Goal: Find contact information: Find contact information

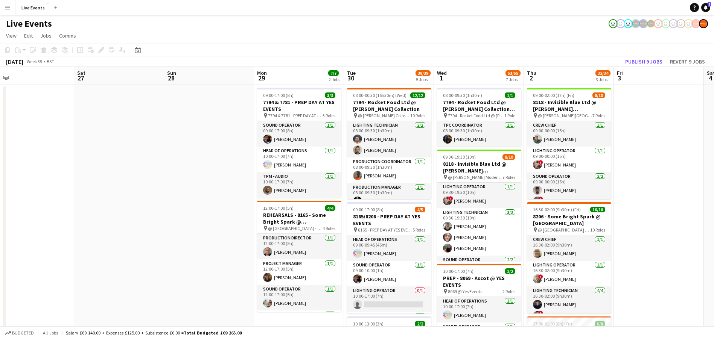
scroll to position [0, 248]
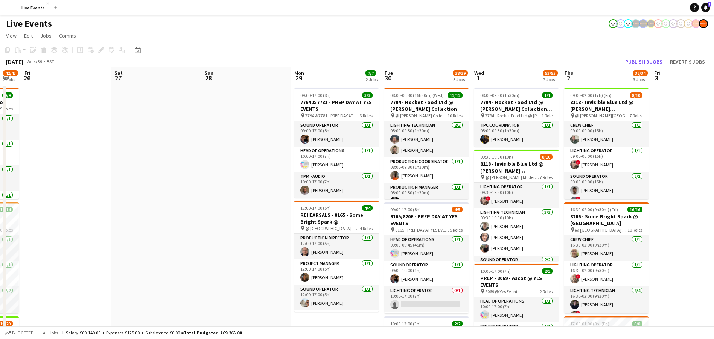
drag, startPoint x: 460, startPoint y: 186, endPoint x: 32, endPoint y: 180, distance: 428.2
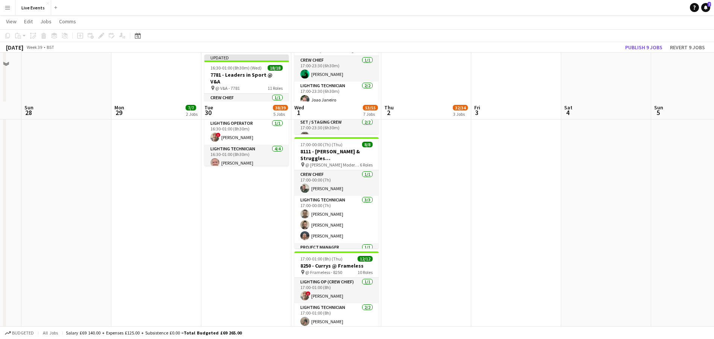
scroll to position [438, 0]
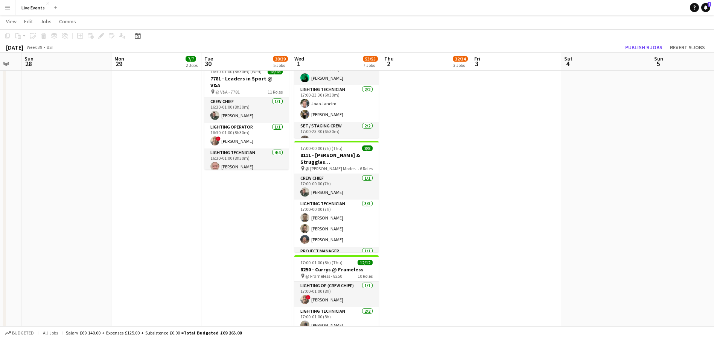
click at [439, 188] on app-date-cell "09:00-02:00 (17h) (Fri) 8/10 8118 - Invisible Blue Ltd @ Tate Modern pin @ Tate…" at bounding box center [426, 14] width 90 height 737
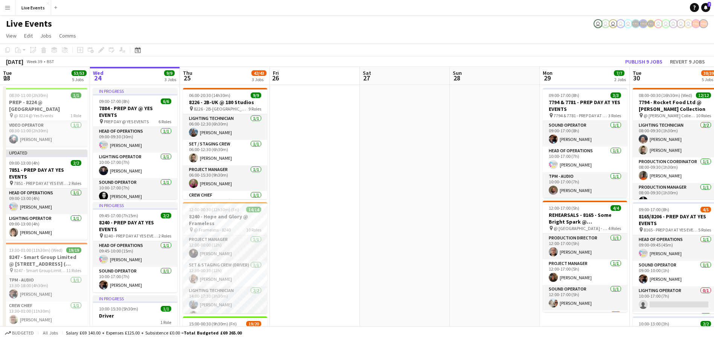
click at [13, 5] on button "Menu" at bounding box center [7, 7] width 15 height 15
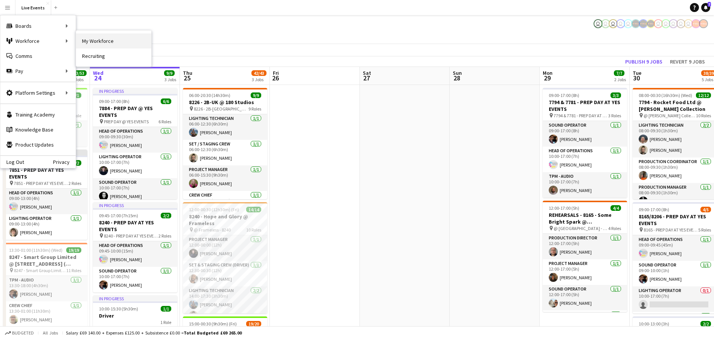
click at [102, 44] on link "My Workforce" at bounding box center [113, 40] width 75 height 15
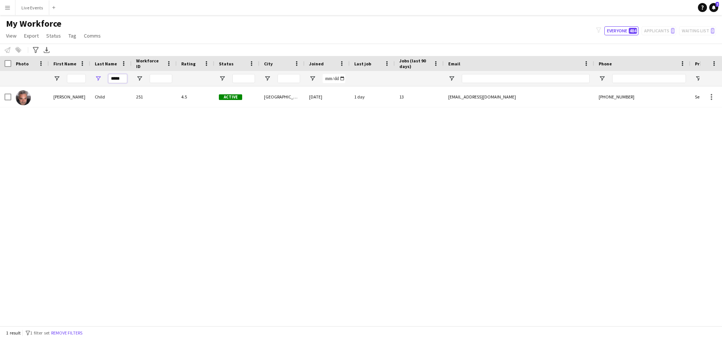
click at [115, 78] on input "*****" at bounding box center [117, 78] width 19 height 9
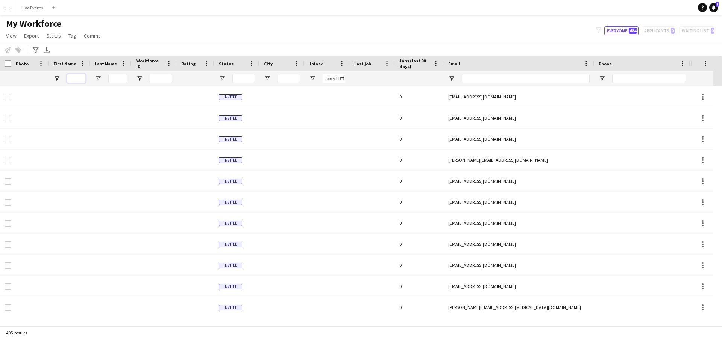
click at [76, 81] on input "First Name Filter Input" at bounding box center [76, 78] width 19 height 9
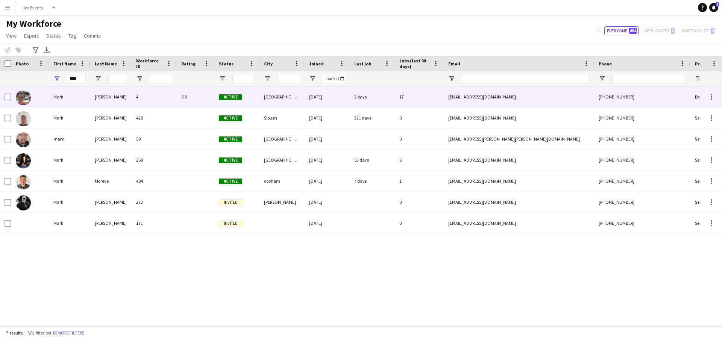
click at [23, 92] on img at bounding box center [23, 97] width 15 height 15
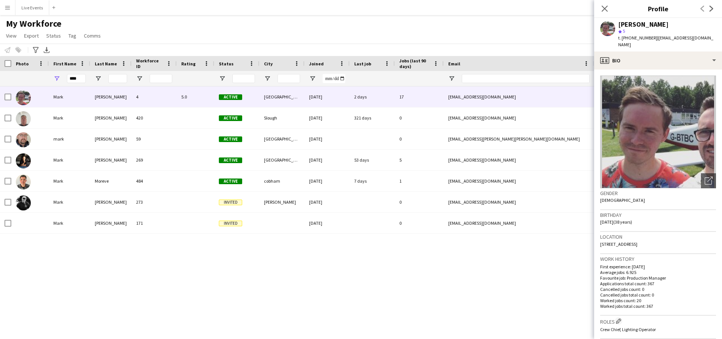
click at [608, 27] on app-user-avatar at bounding box center [607, 28] width 15 height 15
click at [635, 36] on span "t. +447784647854" at bounding box center [637, 38] width 39 height 6
drag, startPoint x: 626, startPoint y: 38, endPoint x: 651, endPoint y: 41, distance: 25.8
click at [651, 41] on div "t. +447784647854 | mark@wiseproductions.co.uk" at bounding box center [667, 42] width 98 height 14
copy span "47784647854"
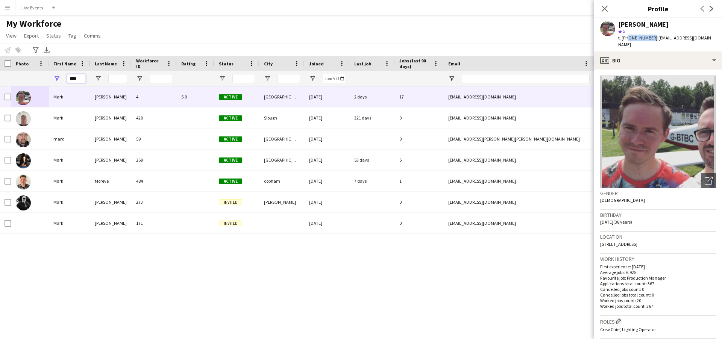
click at [74, 77] on input "****" at bounding box center [76, 78] width 19 height 9
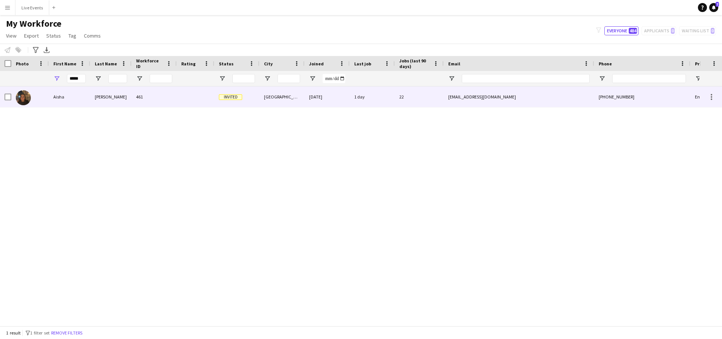
click at [15, 99] on div at bounding box center [30, 97] width 38 height 21
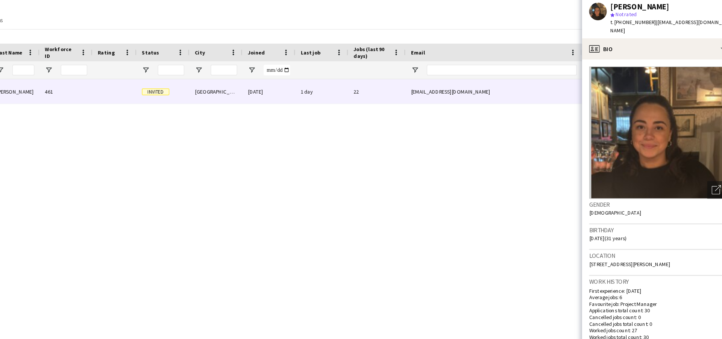
drag, startPoint x: 657, startPoint y: 25, endPoint x: 615, endPoint y: 25, distance: 41.8
click at [615, 25] on div "Aisha Francis star Not rated t. +447896509000 | aisha@wiseproductions.co.uk" at bounding box center [658, 34] width 128 height 33
copy div "[PERSON_NAME]"
drag, startPoint x: 643, startPoint y: 41, endPoint x: 628, endPoint y: 43, distance: 15.2
click at [628, 43] on div "Aisha Francis star Not rated t. +447896509000 | aisha@wiseproductions.co.uk" at bounding box center [658, 34] width 128 height 33
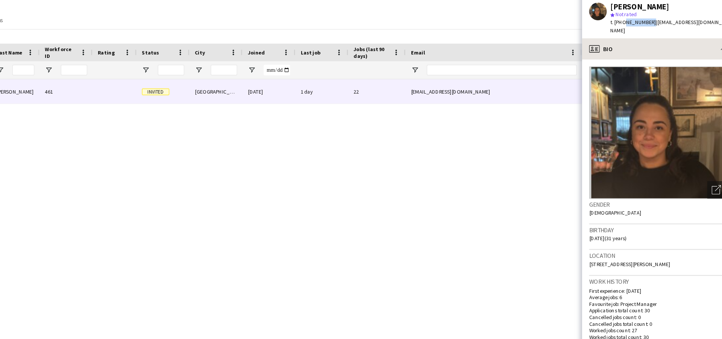
copy span "7896509000"
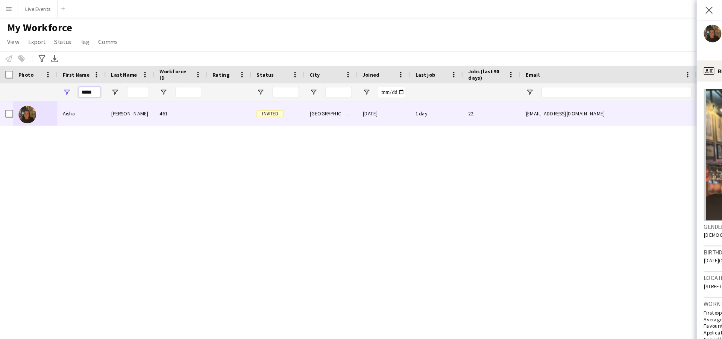
click at [71, 79] on input "*****" at bounding box center [76, 78] width 19 height 9
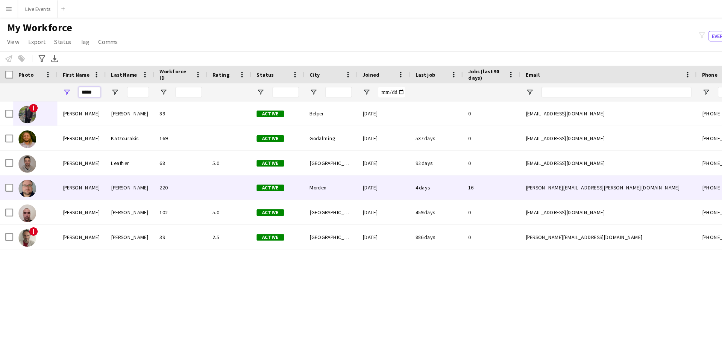
type input "*****"
click at [25, 158] on img at bounding box center [23, 160] width 15 height 15
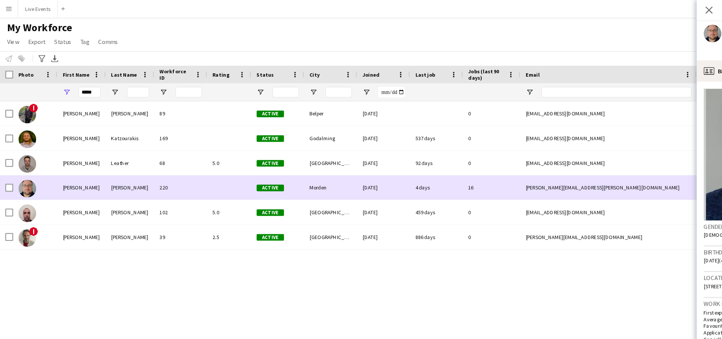
scroll to position [0, 116]
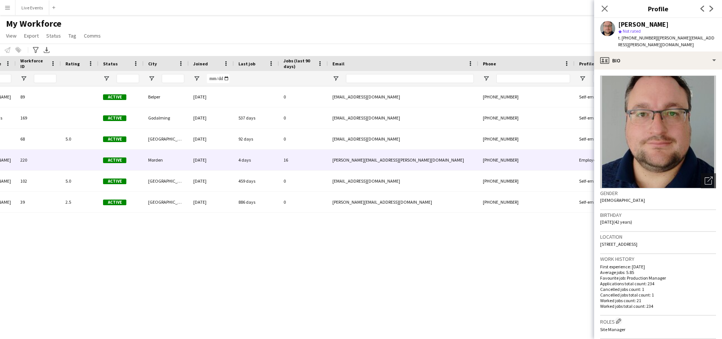
drag, startPoint x: 616, startPoint y: 21, endPoint x: 659, endPoint y: 25, distance: 43.8
click at [659, 25] on div "Chris Randall star Not rated t. +447773000795 | chris.randall@wiseproductions.c…" at bounding box center [658, 34] width 128 height 33
copy div "[PERSON_NAME]"
drag, startPoint x: 628, startPoint y: 39, endPoint x: 651, endPoint y: 39, distance: 22.9
click at [651, 39] on span "t. [PHONE_NUMBER]" at bounding box center [637, 38] width 39 height 6
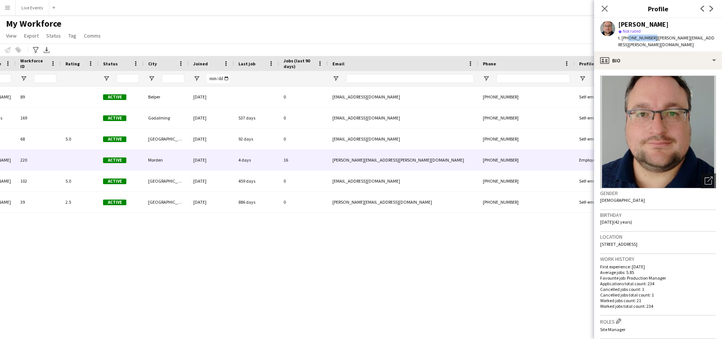
copy span "47773000795"
click at [126, 74] on input "Status Filter Input" at bounding box center [128, 78] width 23 height 9
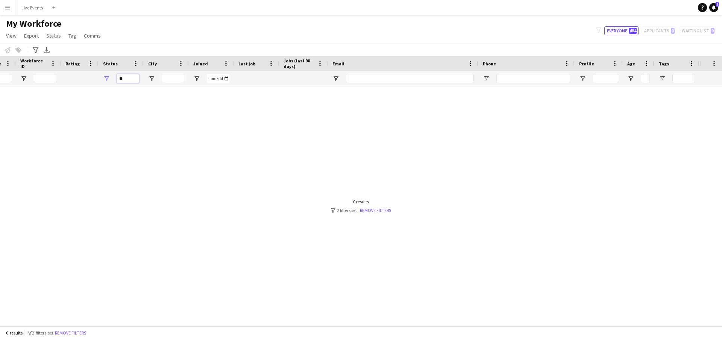
type input "*"
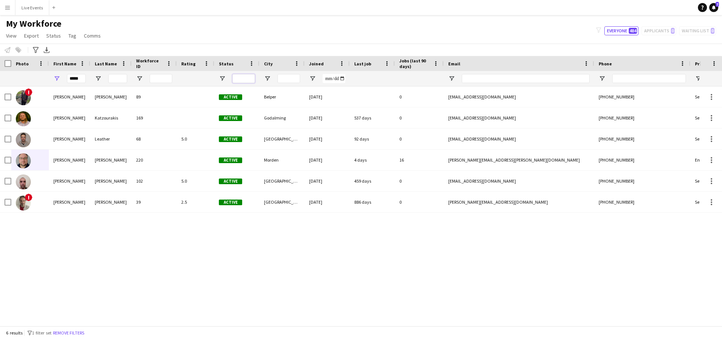
scroll to position [0, 0]
click at [75, 78] on input "*****" at bounding box center [76, 78] width 19 height 9
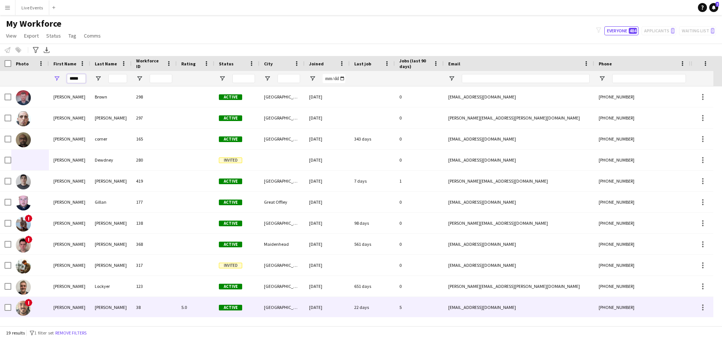
type input "*****"
drag, startPoint x: 514, startPoint y: 308, endPoint x: 448, endPoint y: 308, distance: 65.5
click at [448, 308] on div "[EMAIL_ADDRESS][DOMAIN_NAME]" at bounding box center [519, 307] width 150 height 21
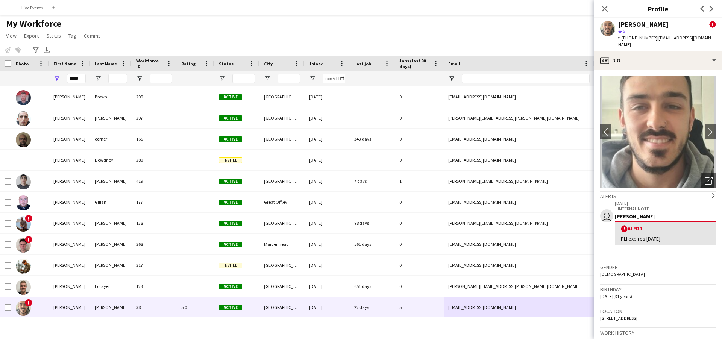
click at [664, 40] on span "| jamesmatthewsuk@yahoo.co.uk" at bounding box center [665, 41] width 95 height 12
drag, startPoint x: 717, startPoint y: 38, endPoint x: 653, endPoint y: 41, distance: 63.3
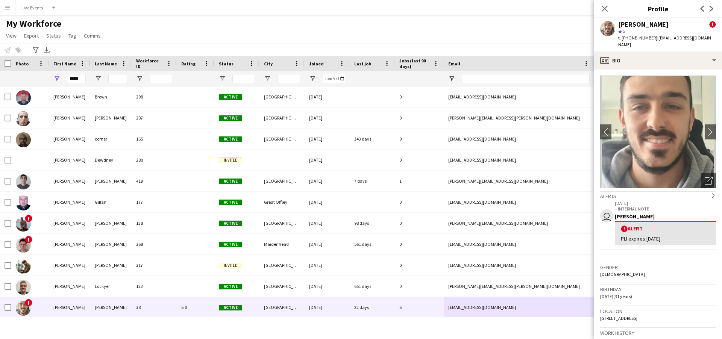
click at [653, 41] on div "James Matthews ! star 5 t. +447547373834 | jamesmatthewsuk@yahoo.co.uk" at bounding box center [658, 34] width 128 height 33
copy span "[EMAIL_ADDRESS][DOMAIN_NAME]"
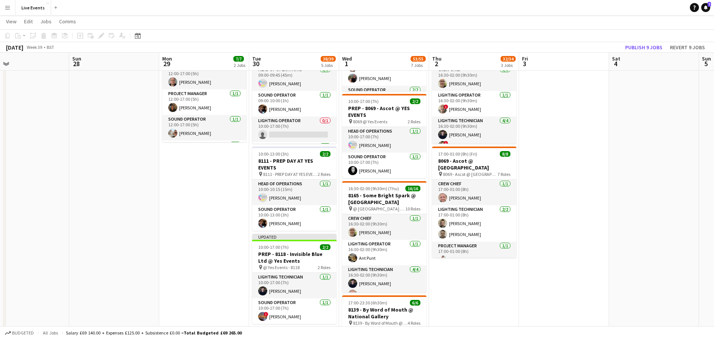
scroll to position [0, 215]
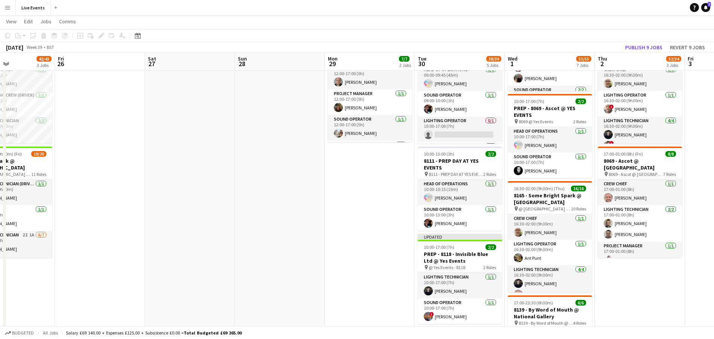
drag, startPoint x: 543, startPoint y: 267, endPoint x: 149, endPoint y: 309, distance: 396.8
click at [149, 309] on app-calendar-viewport "Tue 23 53/53 5 Jobs Wed 24 9/9 3 Jobs Thu 25 42/43 3 Jobs Fri 26 Sat 27 Sun 28 …" at bounding box center [357, 256] width 714 height 792
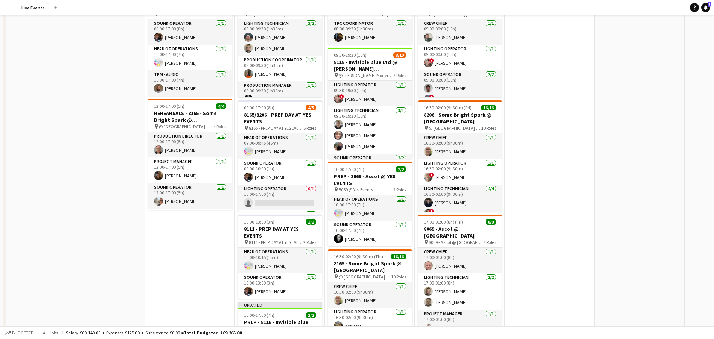
scroll to position [0, 0]
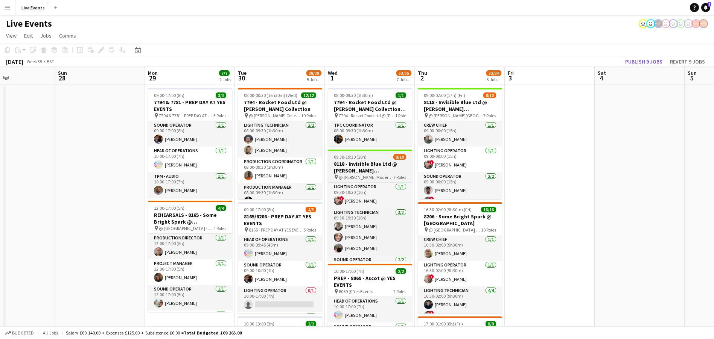
click at [360, 169] on h3 "8118 - Invisible Blue Ltd @ [PERSON_NAME][GEOGRAPHIC_DATA]" at bounding box center [370, 168] width 84 height 14
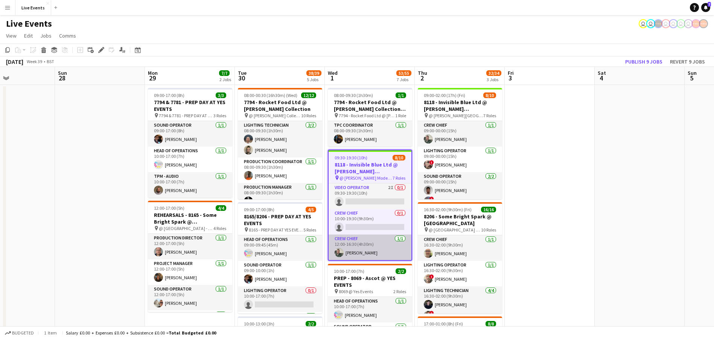
click at [368, 247] on app-card-role "Crew Chief 1/1 12:00-16:30 (4h30m) Andrew Gorman" at bounding box center [369, 248] width 83 height 26
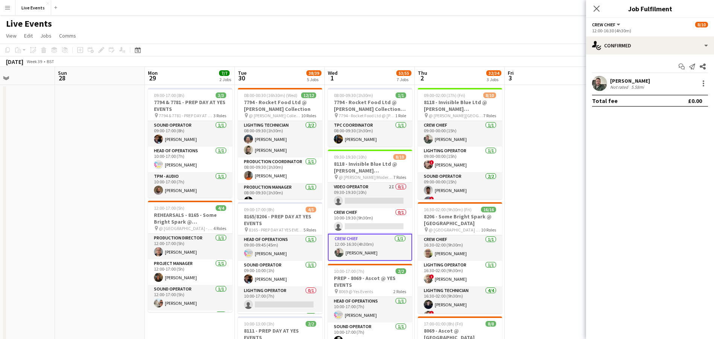
drag, startPoint x: 656, startPoint y: 81, endPoint x: 611, endPoint y: 81, distance: 45.2
click at [611, 81] on div "Andrew Gorman Not rated 5.58mi" at bounding box center [650, 83] width 128 height 15
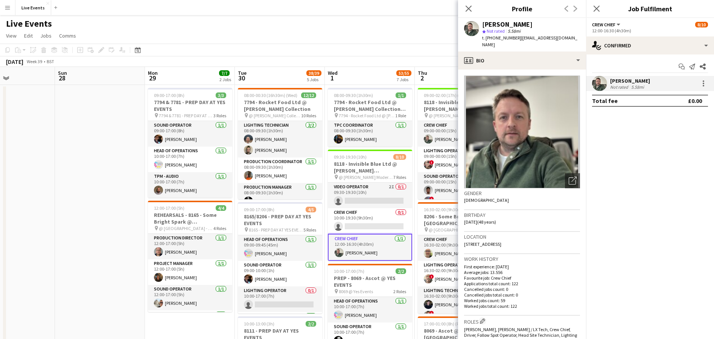
copy div "[PERSON_NAME]"
drag, startPoint x: 516, startPoint y: 36, endPoint x: 491, endPoint y: 39, distance: 25.3
click at [491, 39] on div "t. +447973657191 | gormana15@gmail.com" at bounding box center [531, 42] width 98 height 14
copy div "47973657191 |"
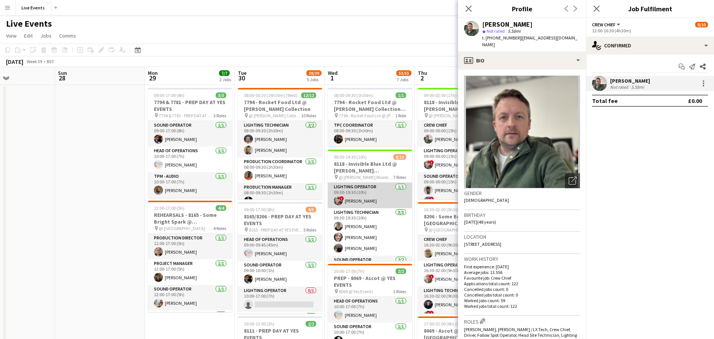
click at [374, 195] on app-card-role "Lighting Operator [DATE] 09:30-19:30 (10h) ! [PERSON_NAME]" at bounding box center [370, 196] width 84 height 26
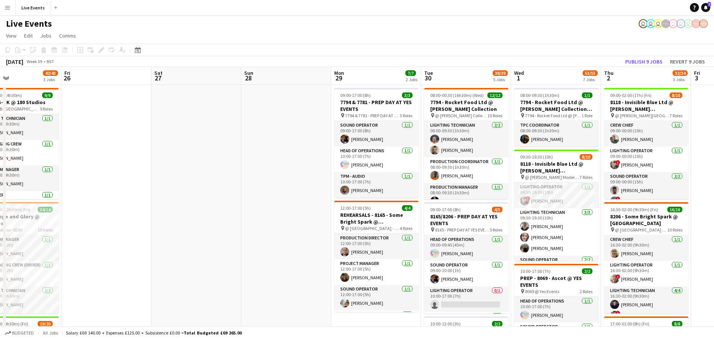
drag, startPoint x: 471, startPoint y: 194, endPoint x: 82, endPoint y: 182, distance: 389.2
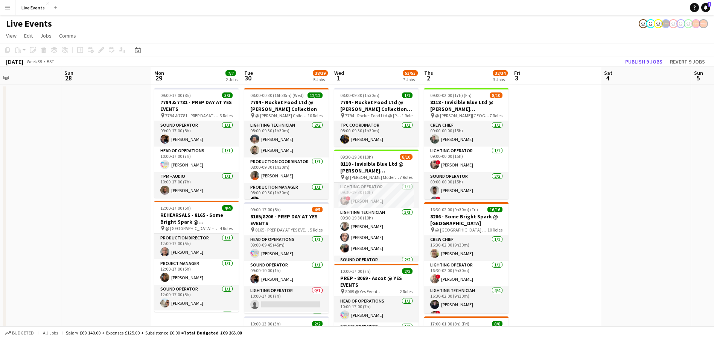
scroll to position [0, 209]
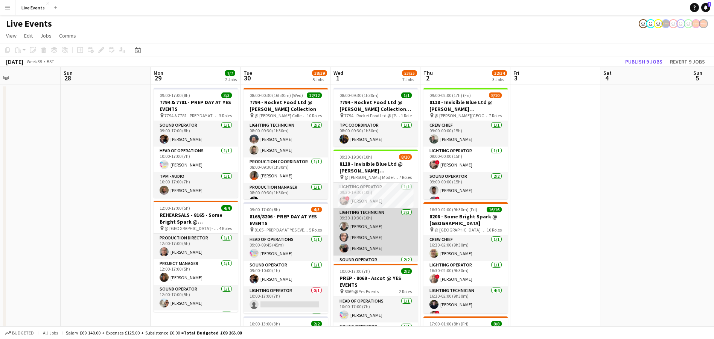
click at [380, 228] on app-card-role "Lighting Technician [DATE] 09:30-19:30 (10h) [PERSON_NAME] [PERSON_NAME] [PERSO…" at bounding box center [375, 231] width 84 height 47
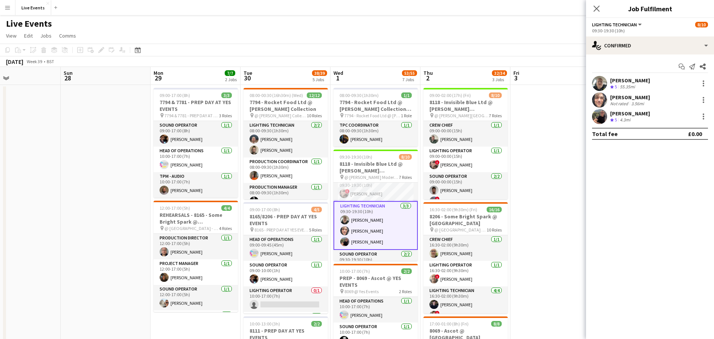
scroll to position [0, 0]
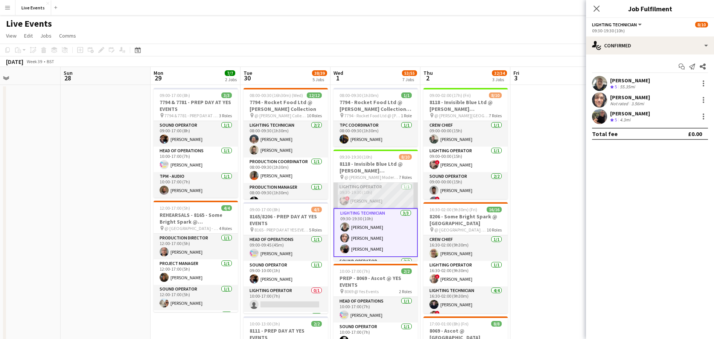
click at [373, 191] on app-card-role "Lighting Operator [DATE] 09:30-19:30 (10h) ! [PERSON_NAME]" at bounding box center [375, 196] width 84 height 26
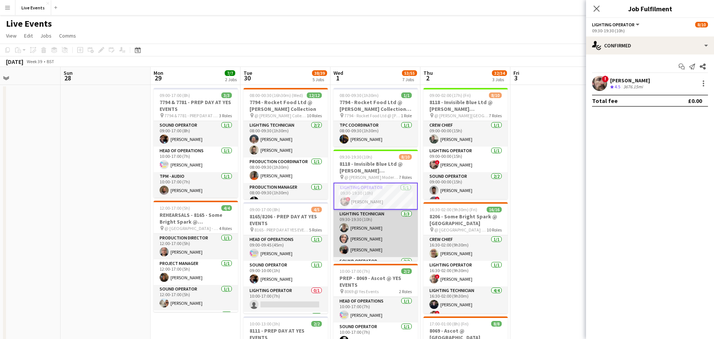
click at [384, 244] on app-card-role "Lighting Technician [DATE] 09:30-19:30 (10h) [PERSON_NAME] [PERSON_NAME] [PERSO…" at bounding box center [375, 233] width 84 height 47
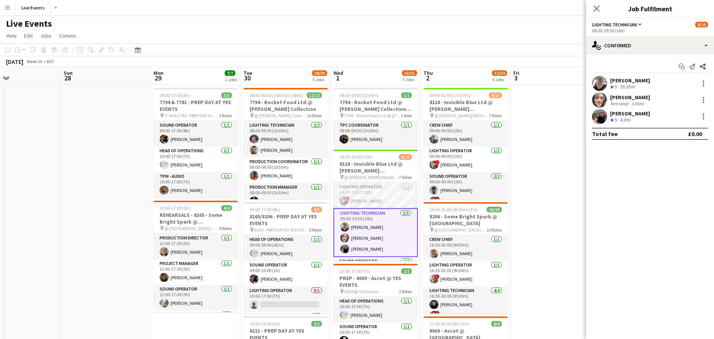
click at [600, 117] on app-user-avatar at bounding box center [599, 116] width 15 height 15
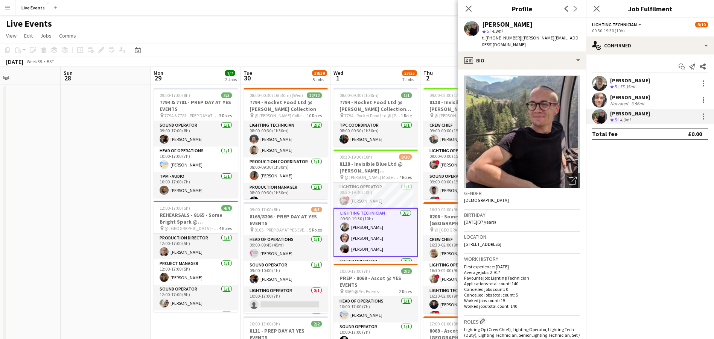
drag, startPoint x: 482, startPoint y: 26, endPoint x: 531, endPoint y: 24, distance: 48.6
click at [531, 24] on div "[PERSON_NAME]" at bounding box center [531, 24] width 98 height 7
copy div "[PERSON_NAME]"
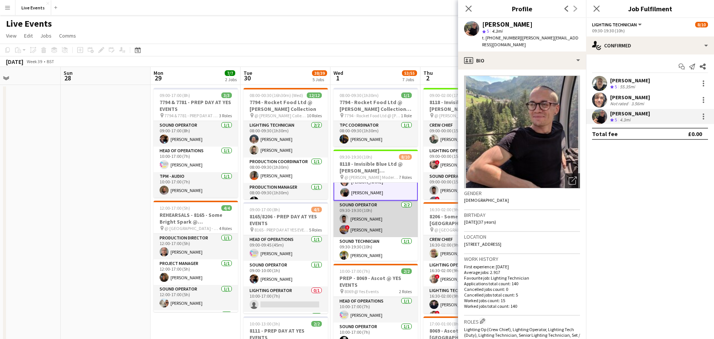
click at [381, 230] on app-card-role "Sound Operator [DATE] 09:30-19:30 (10h) [PERSON_NAME] ! [PERSON_NAME]" at bounding box center [375, 219] width 84 height 36
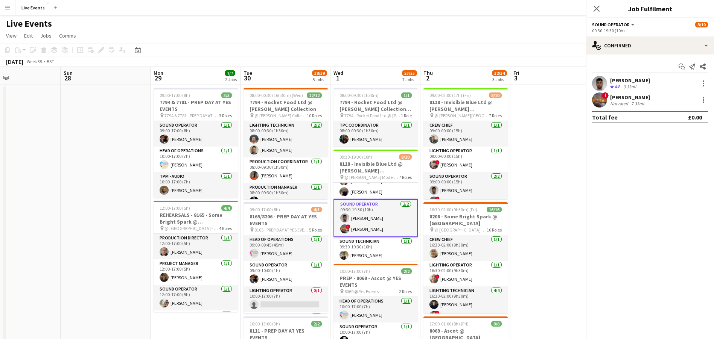
scroll to position [56, 0]
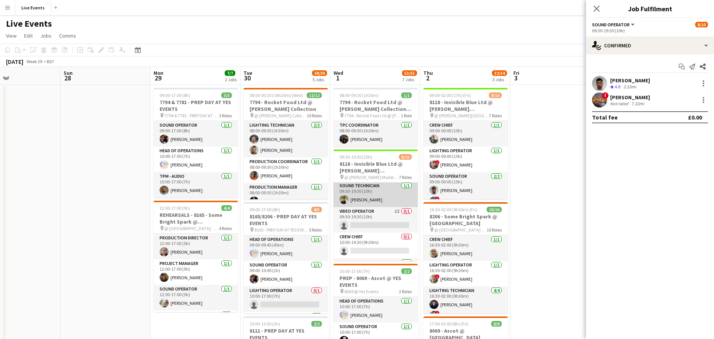
click at [372, 193] on app-card-role "Sound Technician [DATE] 09:30-19:30 (10h) [PERSON_NAME]" at bounding box center [375, 195] width 84 height 26
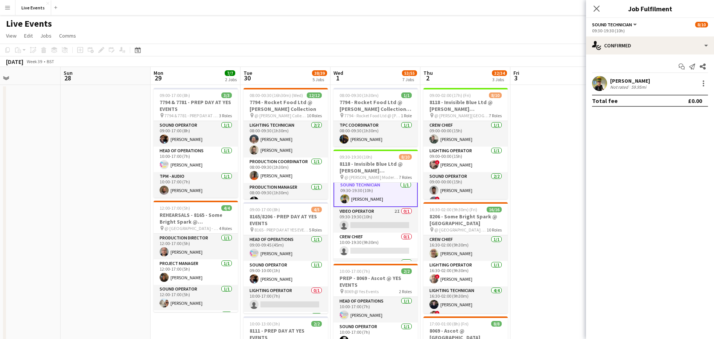
scroll to position [111, 0]
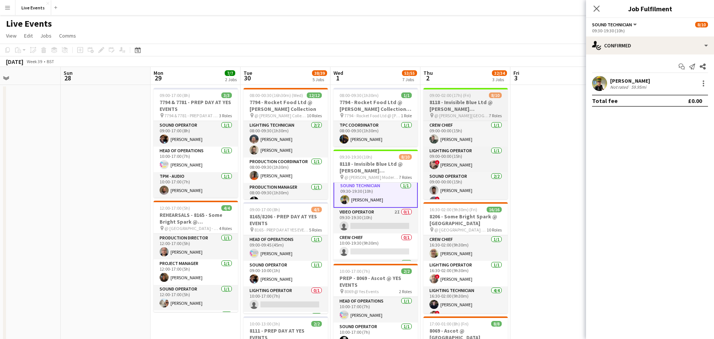
click at [452, 102] on h3 "8118 - Invisible Blue Ltd @ [PERSON_NAME][GEOGRAPHIC_DATA]" at bounding box center [465, 106] width 84 height 14
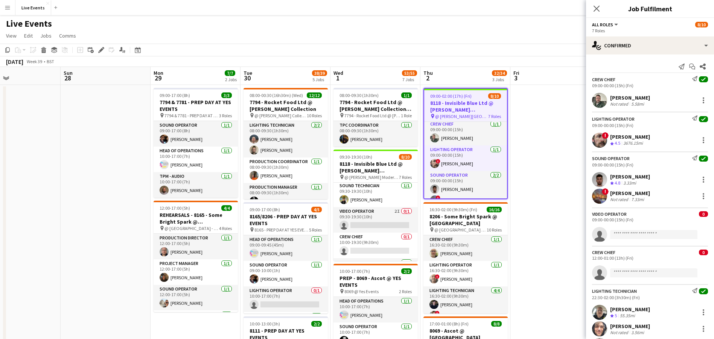
scroll to position [0, 0]
click at [454, 131] on app-card-role "Crew Chief [DATE] 09:00-00:00 (15h) [PERSON_NAME]" at bounding box center [465, 135] width 83 height 26
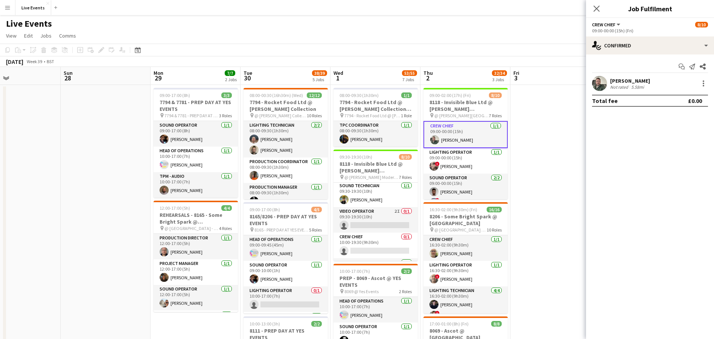
click at [593, 79] on app-user-avatar at bounding box center [599, 83] width 15 height 15
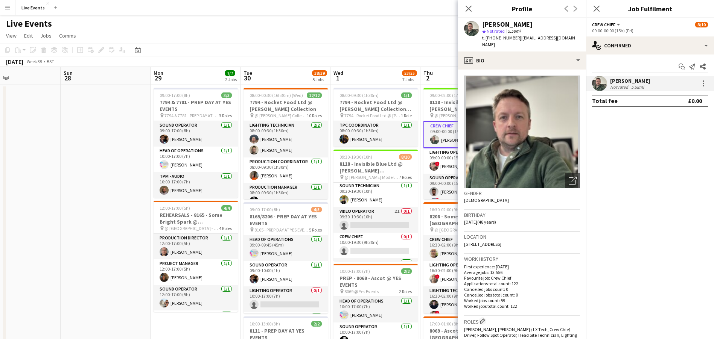
drag, startPoint x: 536, startPoint y: 23, endPoint x: 483, endPoint y: 23, distance: 53.1
click at [483, 23] on div "[PERSON_NAME]" at bounding box center [531, 24] width 98 height 7
copy div "[PERSON_NAME]"
drag, startPoint x: 515, startPoint y: 35, endPoint x: 492, endPoint y: 43, distance: 24.2
click at [492, 43] on div "[PERSON_NAME] star Not rated 5.58mi t. [PHONE_NUMBER] | [EMAIL_ADDRESS][DOMAIN_…" at bounding box center [522, 34] width 128 height 33
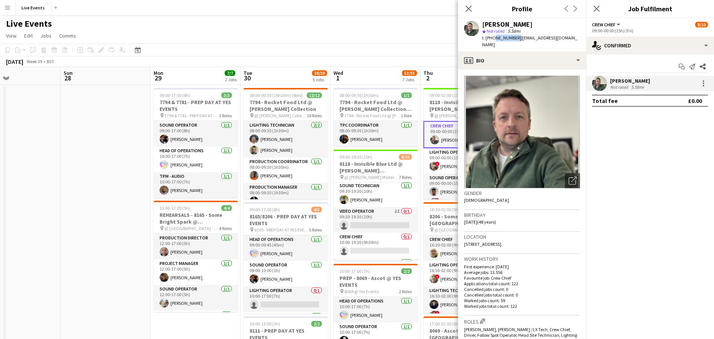
copy span "7973657191"
click at [469, 8] on icon at bounding box center [468, 8] width 7 height 7
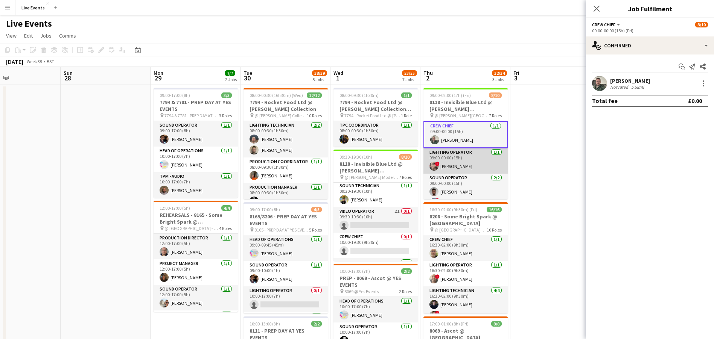
click at [453, 158] on app-card-role "Lighting Operator [DATE] 09:00-00:00 (15h) ! [PERSON_NAME]" at bounding box center [465, 161] width 84 height 26
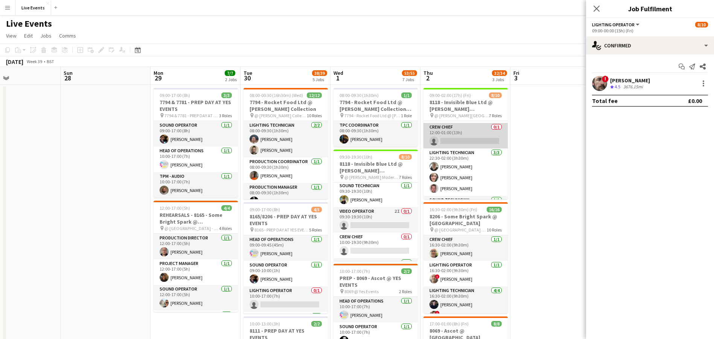
scroll to position [135, 0]
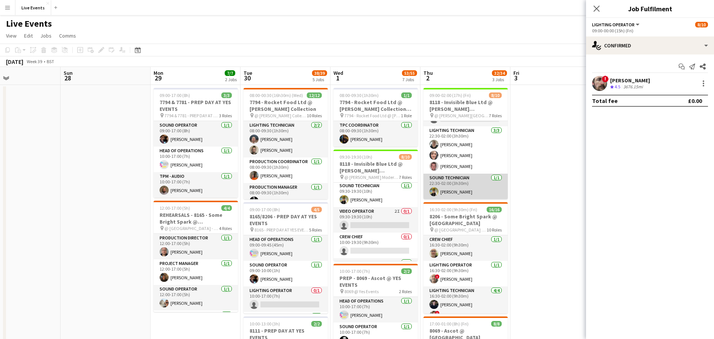
click at [424, 187] on app-card-role "Sound Technician [DATE] 22:30-02:00 (3h30m) [PERSON_NAME]" at bounding box center [465, 187] width 84 height 26
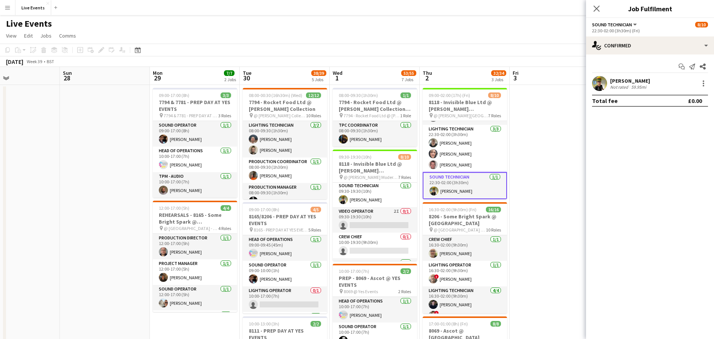
scroll to position [134, 0]
click at [601, 79] on app-user-avatar at bounding box center [599, 83] width 15 height 15
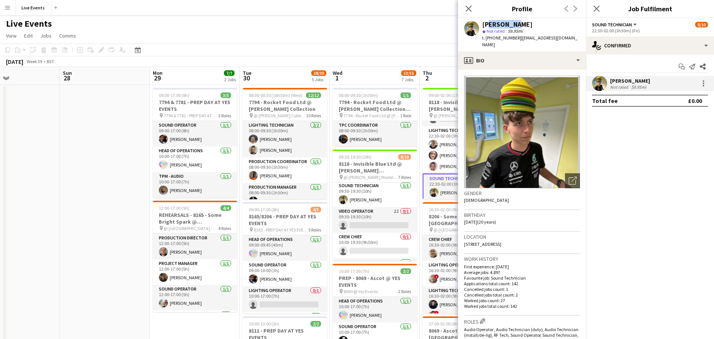
drag, startPoint x: 485, startPoint y: 22, endPoint x: 513, endPoint y: 22, distance: 28.2
click at [513, 22] on div "[PERSON_NAME]" at bounding box center [507, 24] width 50 height 7
drag, startPoint x: 498, startPoint y: 24, endPoint x: 524, endPoint y: 26, distance: 25.3
click at [524, 26] on div "[PERSON_NAME]" at bounding box center [531, 24] width 98 height 7
copy div "[PERSON_NAME]"
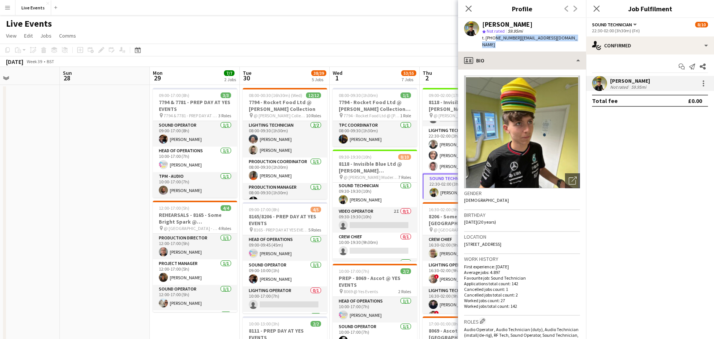
drag, startPoint x: 491, startPoint y: 36, endPoint x: 514, endPoint y: 44, distance: 23.7
click at [514, 44] on app-crew-profile "Close pop-in Profile Previous Next [PERSON_NAME] star Not rated 59.95mi t. [PHO…" at bounding box center [522, 169] width 128 height 339
click at [493, 35] on span "t. [PHONE_NUMBER]" at bounding box center [501, 38] width 39 height 6
drag, startPoint x: 489, startPoint y: 37, endPoint x: 514, endPoint y: 43, distance: 25.4
click at [514, 43] on div "[PERSON_NAME] star Not rated 59.95mi t. [PHONE_NUMBER] | [EMAIL_ADDRESS][DOMAIN…" at bounding box center [522, 34] width 128 height 33
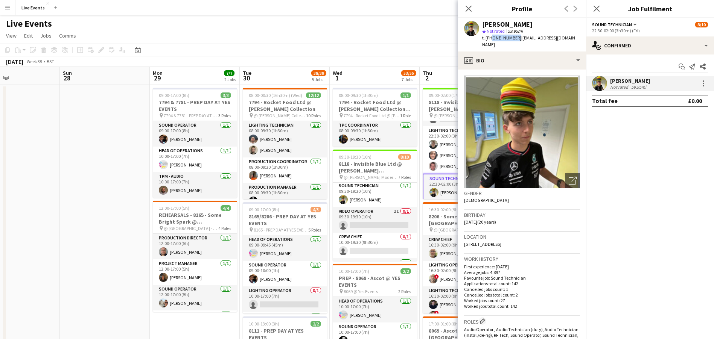
copy span "47931228618"
click at [467, 4] on app-icon "Close pop-in" at bounding box center [468, 8] width 11 height 11
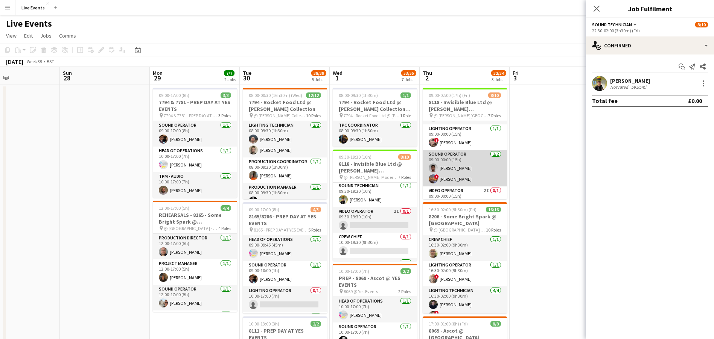
scroll to position [79, 0]
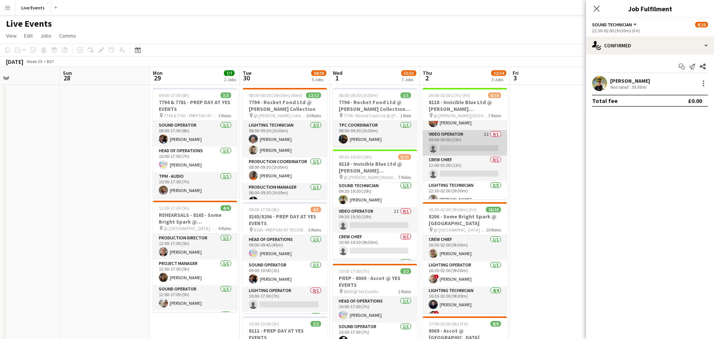
click at [472, 141] on app-card-role "Video Operator 2I 0/1 09:00-00:00 (15h) single-neutral-actions" at bounding box center [464, 143] width 84 height 26
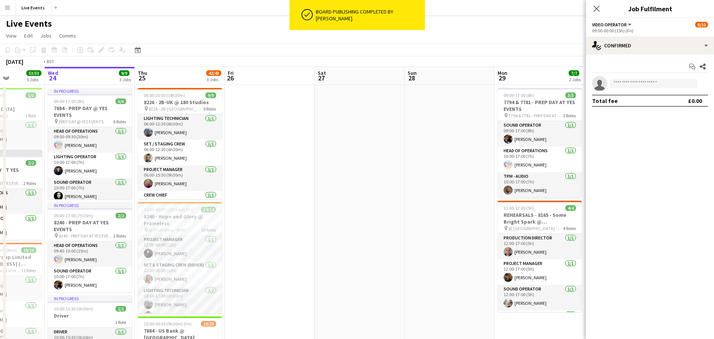
scroll to position [0, 219]
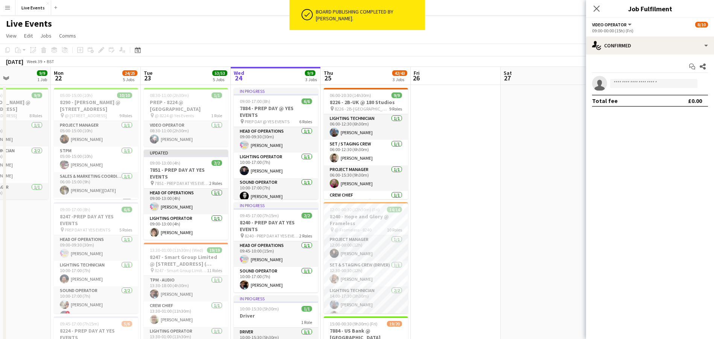
drag, startPoint x: 44, startPoint y: 153, endPoint x: 829, endPoint y: 158, distance: 784.8
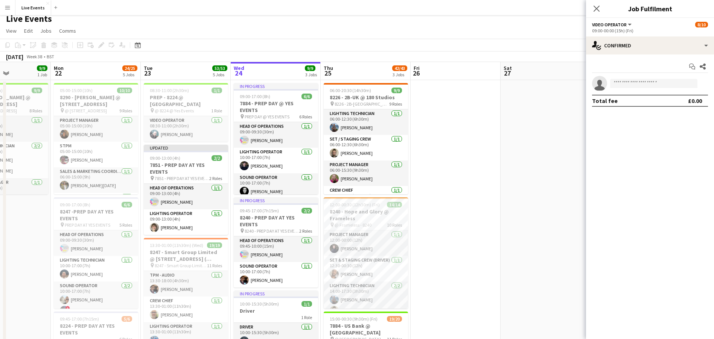
scroll to position [0, 0]
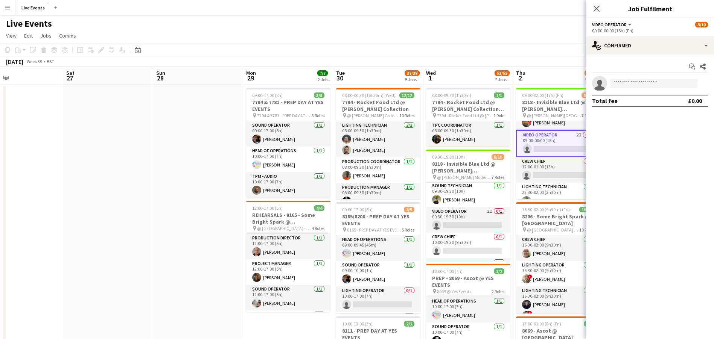
drag, startPoint x: 524, startPoint y: 189, endPoint x: 87, endPoint y: 223, distance: 438.9
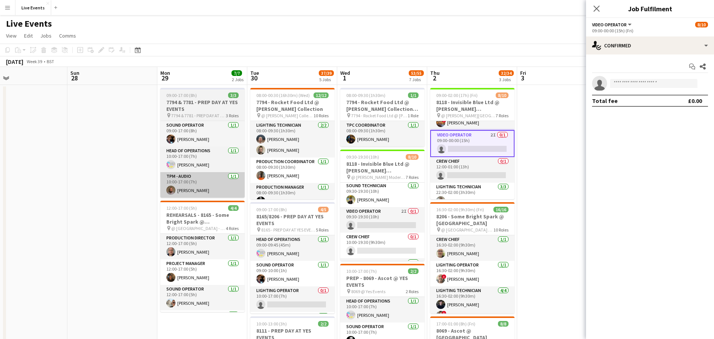
scroll to position [0, 384]
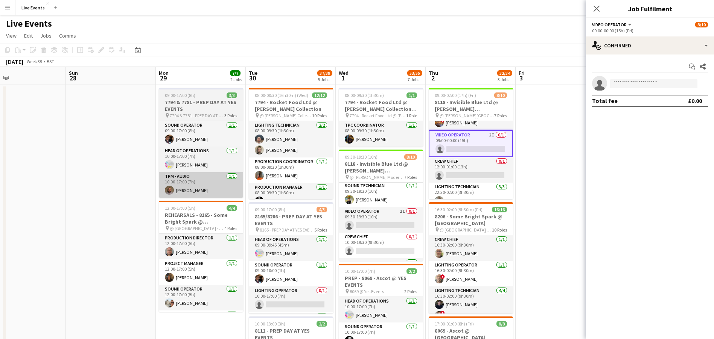
drag, startPoint x: 221, startPoint y: 179, endPoint x: 187, endPoint y: 175, distance: 34.9
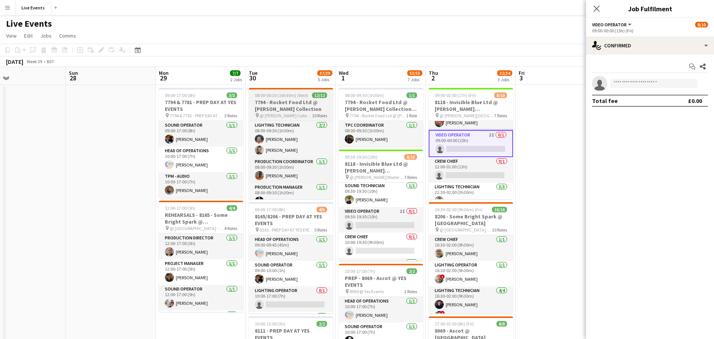
click at [281, 100] on h3 "7794 - Rocket Food Ltd @ [PERSON_NAME] Collection" at bounding box center [291, 106] width 84 height 14
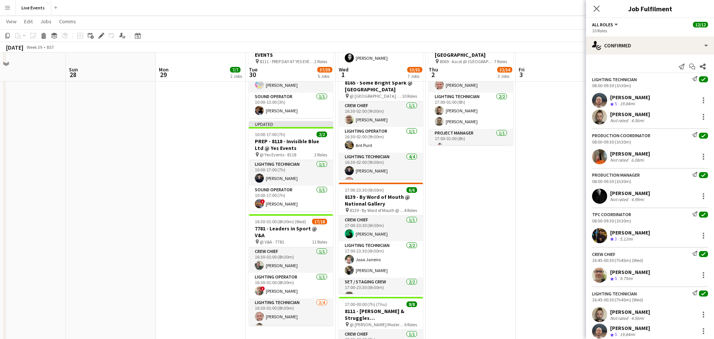
scroll to position [339, 0]
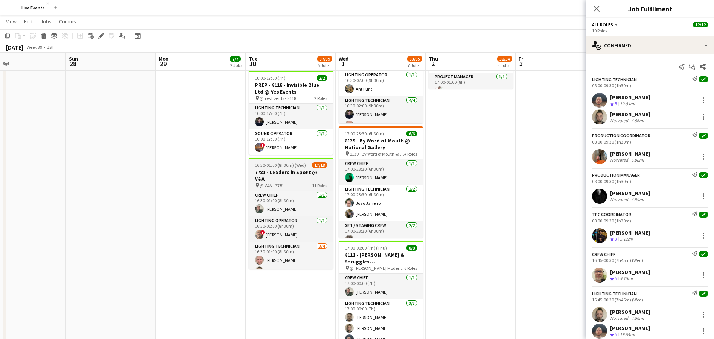
click at [294, 182] on div "pin @ V&A - 7781 11 Roles" at bounding box center [291, 185] width 84 height 6
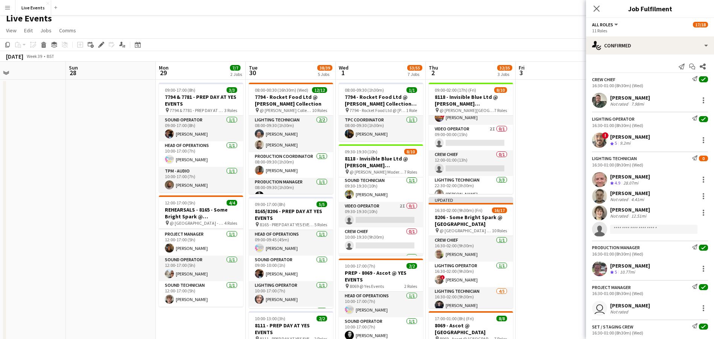
scroll to position [0, 0]
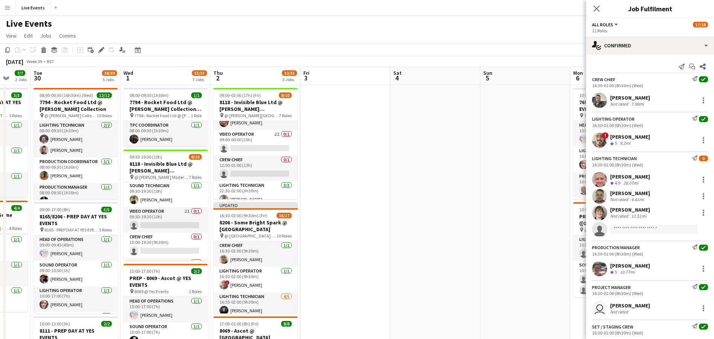
drag, startPoint x: 561, startPoint y: 284, endPoint x: 345, endPoint y: 283, distance: 216.3
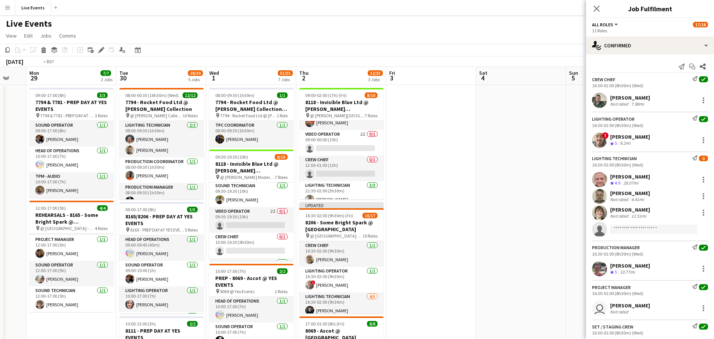
drag, startPoint x: 340, startPoint y: 279, endPoint x: 429, endPoint y: 276, distance: 88.4
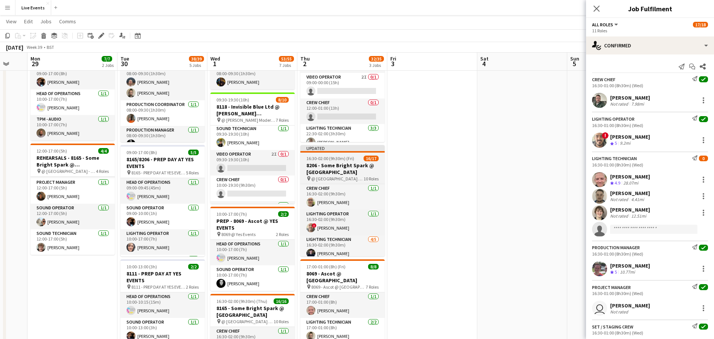
click at [308, 158] on span "16:30-02:00 (9h30m) (Fri)" at bounding box center [330, 159] width 48 height 6
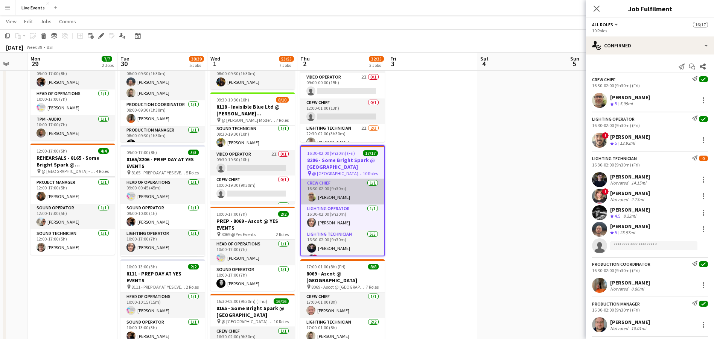
click at [344, 197] on app-card-role "Crew Chief [DATE] 16:30-02:00 (9h30m) [PERSON_NAME]" at bounding box center [342, 192] width 83 height 26
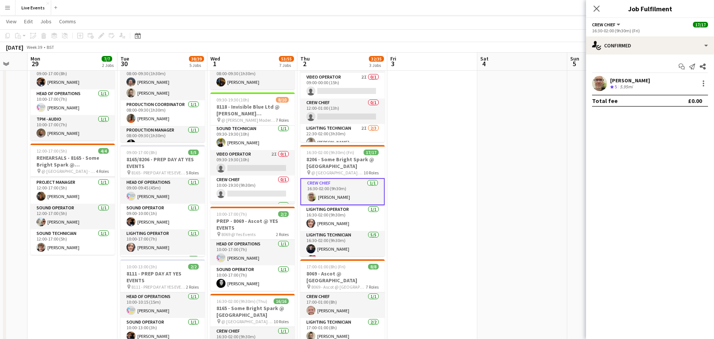
click at [591, 82] on div "[PERSON_NAME] Crew rating 5 5.95mi" at bounding box center [650, 83] width 128 height 15
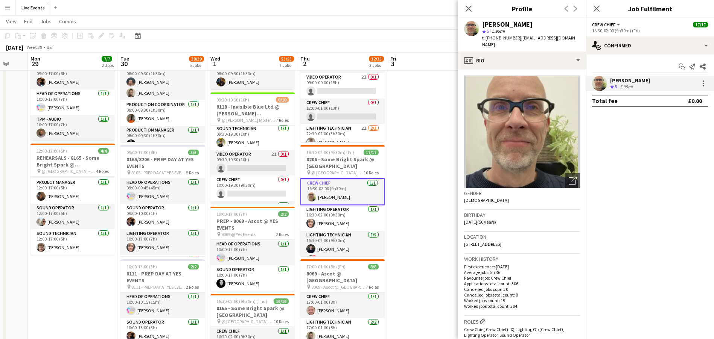
drag, startPoint x: 482, startPoint y: 24, endPoint x: 539, endPoint y: 26, distance: 57.2
click at [539, 26] on div "[PERSON_NAME] star 5 5.95mi t. [PHONE_NUMBER] | [EMAIL_ADDRESS][DOMAIN_NAME]" at bounding box center [522, 34] width 128 height 33
copy div "[PERSON_NAME]"
drag, startPoint x: 514, startPoint y: 36, endPoint x: 492, endPoint y: 42, distance: 23.2
click at [492, 42] on div "[PERSON_NAME] star 5 5.95mi t. [PHONE_NUMBER] | [EMAIL_ADDRESS][DOMAIN_NAME]" at bounding box center [522, 34] width 128 height 33
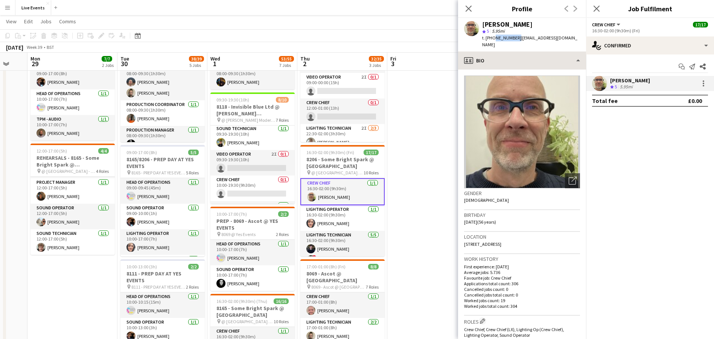
copy span "7980606459"
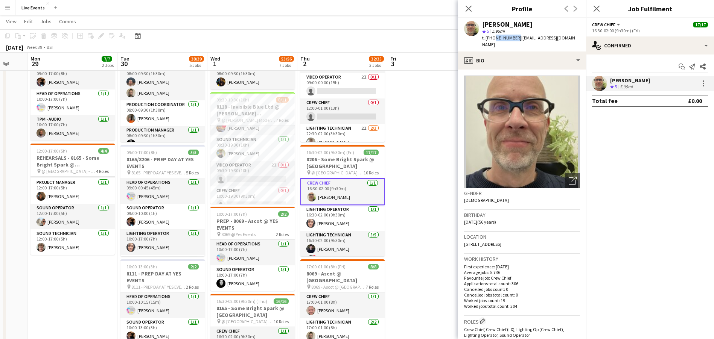
scroll to position [122, 0]
click at [340, 201] on app-card-role "Crew Chief [DATE] 16:30-02:00 (9h30m) [PERSON_NAME]" at bounding box center [342, 191] width 84 height 27
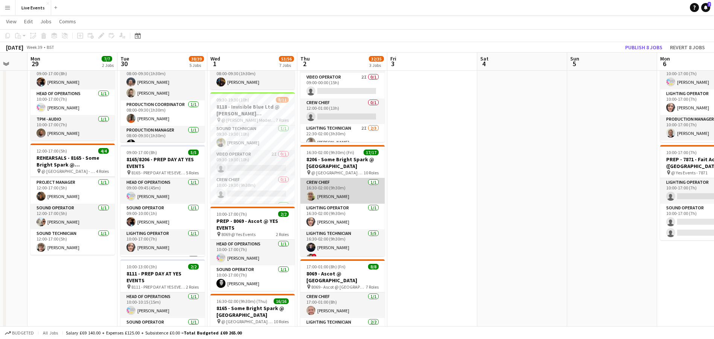
click at [343, 202] on app-card-role "Crew Chief [DATE] 16:30-02:00 (9h30m) [PERSON_NAME]" at bounding box center [342, 191] width 84 height 26
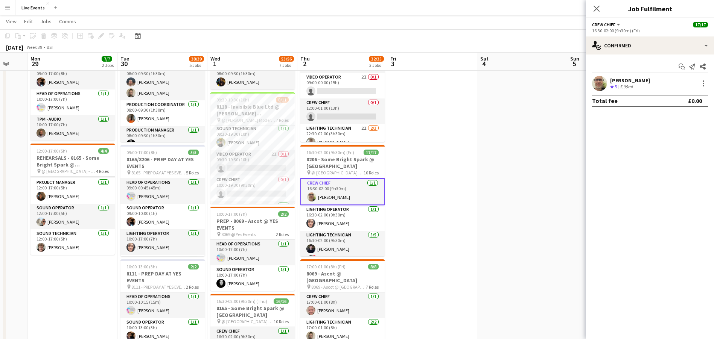
click at [596, 77] on app-user-avatar at bounding box center [599, 83] width 15 height 15
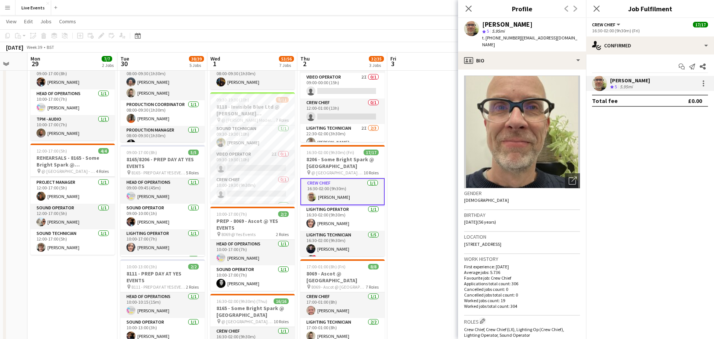
drag, startPoint x: 482, startPoint y: 23, endPoint x: 539, endPoint y: 25, distance: 57.6
click at [539, 26] on div "[PERSON_NAME]" at bounding box center [531, 24] width 98 height 7
copy div "[PERSON_NAME]"
drag, startPoint x: 491, startPoint y: 37, endPoint x: 515, endPoint y: 44, distance: 24.2
click at [515, 44] on div "[PERSON_NAME] star 5 5.95mi t. [PHONE_NUMBER] | [EMAIL_ADDRESS][DOMAIN_NAME]" at bounding box center [522, 34] width 128 height 33
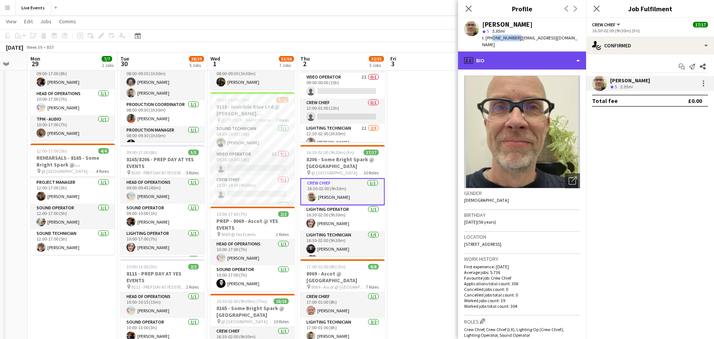
copy span "47980606459"
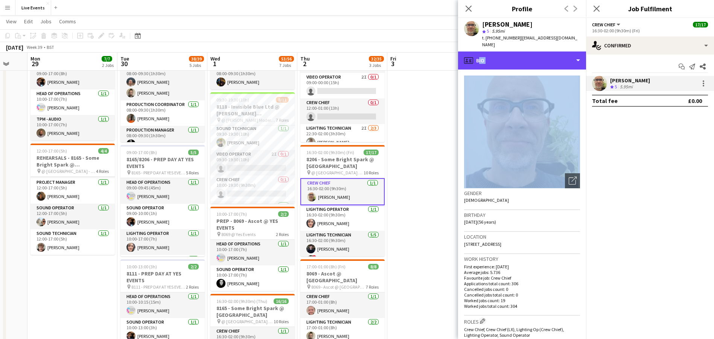
drag, startPoint x: 509, startPoint y: 50, endPoint x: 645, endPoint y: 182, distance: 188.9
click at [524, 53] on div "profile Bio" at bounding box center [522, 61] width 128 height 18
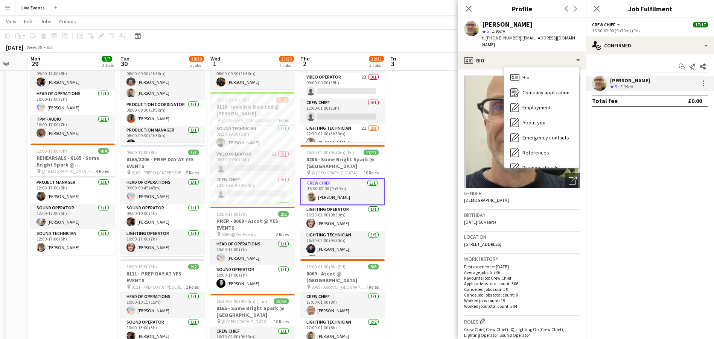
click at [492, 6] on h3 "Profile" at bounding box center [522, 9] width 128 height 10
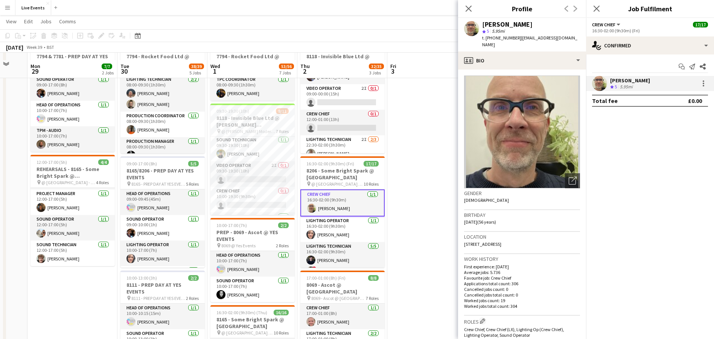
scroll to position [43, 0]
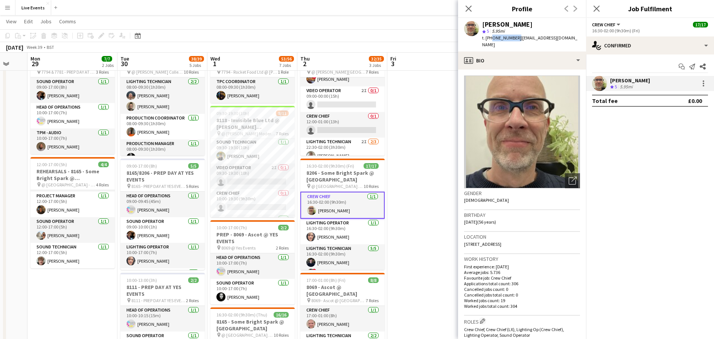
drag, startPoint x: 515, startPoint y: 36, endPoint x: 491, endPoint y: 42, distance: 24.7
click at [491, 42] on div "[PERSON_NAME] star 5 5.95mi t. [PHONE_NUMBER] | [EMAIL_ADDRESS][DOMAIN_NAME]" at bounding box center [522, 34] width 128 height 33
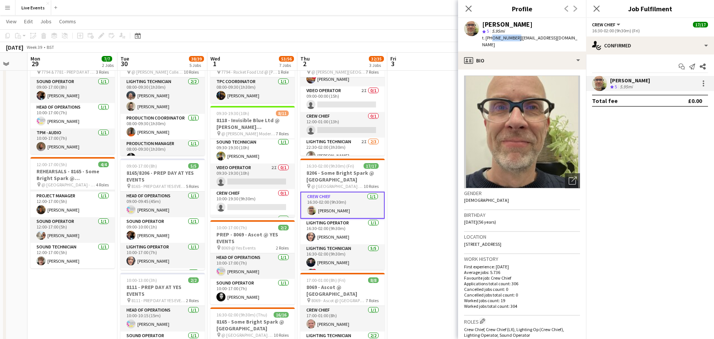
copy span "47980606459"
click at [329, 237] on app-card-role "Lighting Operator [DATE] 16:30-02:00 (9h30m) [PERSON_NAME]" at bounding box center [342, 232] width 84 height 26
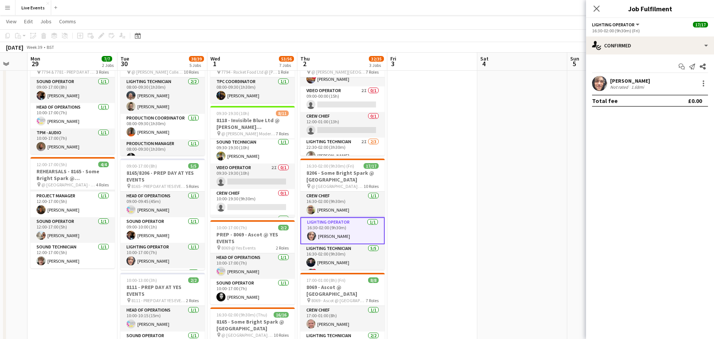
click at [597, 84] on app-user-avatar at bounding box center [599, 83] width 15 height 15
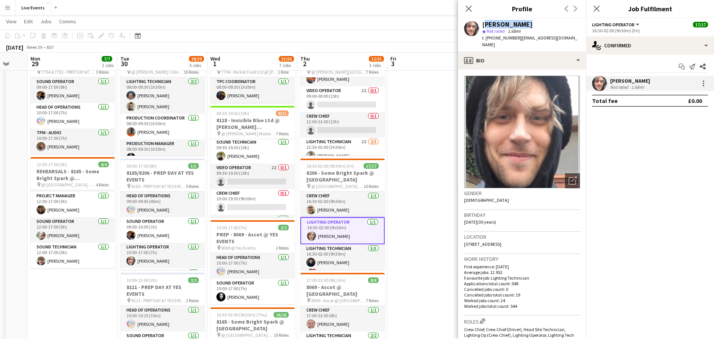
drag, startPoint x: 483, startPoint y: 23, endPoint x: 520, endPoint y: 23, distance: 37.2
click at [520, 23] on div "[PERSON_NAME]" at bounding box center [531, 24] width 98 height 7
drag, startPoint x: 514, startPoint y: 39, endPoint x: 490, endPoint y: 41, distance: 24.2
click at [490, 41] on div "[PERSON_NAME] star Not rated 1.68mi t. [PHONE_NUMBER] | [EMAIL_ADDRESS][DOMAIN_…" at bounding box center [522, 34] width 128 height 33
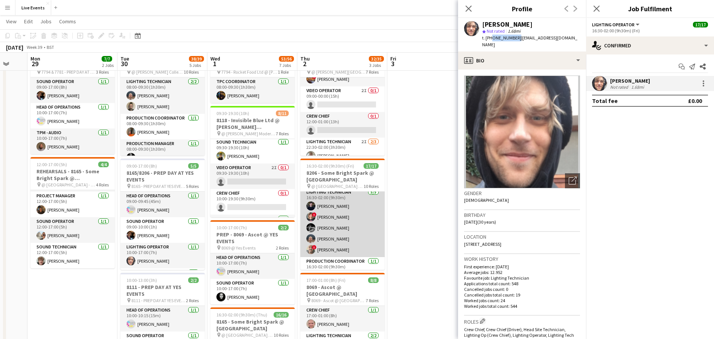
click at [350, 226] on app-card-role "Lighting Technician [DATE] 16:30-02:00 (9h30m) [PERSON_NAME] ! [PERSON_NAME] [P…" at bounding box center [342, 222] width 84 height 69
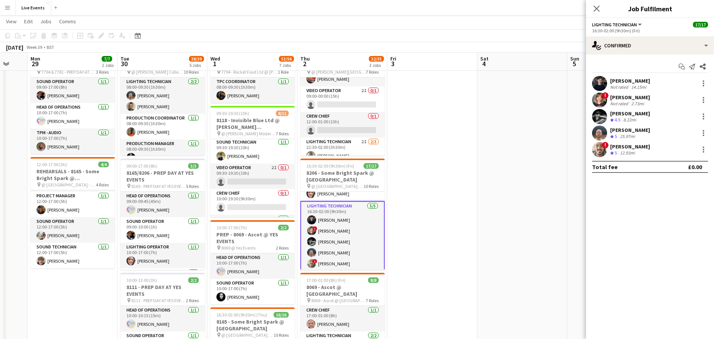
scroll to position [56, 0]
drag, startPoint x: 596, startPoint y: 82, endPoint x: 599, endPoint y: 89, distance: 7.5
click at [596, 82] on app-user-avatar at bounding box center [599, 83] width 15 height 15
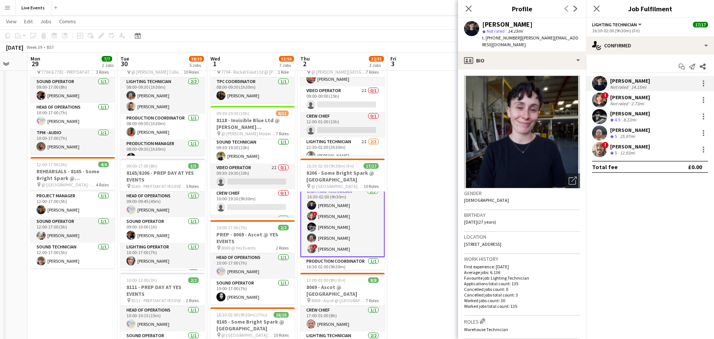
drag, startPoint x: 482, startPoint y: 24, endPoint x: 540, endPoint y: 25, distance: 58.7
click at [539, 24] on div "[PERSON_NAME] star Not rated 14.15mi t. [PHONE_NUMBER] | [PERSON_NAME][EMAIL_AD…" at bounding box center [522, 34] width 128 height 33
click at [603, 101] on app-user-avatar at bounding box center [599, 100] width 15 height 15
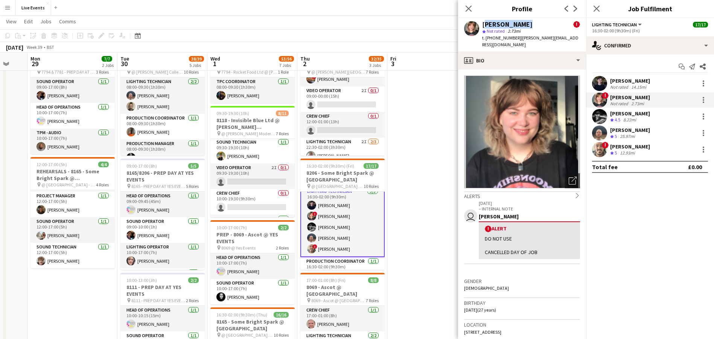
drag, startPoint x: 483, startPoint y: 24, endPoint x: 528, endPoint y: 25, distance: 45.5
click at [528, 25] on div "[PERSON_NAME] !" at bounding box center [531, 24] width 98 height 7
click at [603, 115] on app-user-avatar at bounding box center [599, 116] width 15 height 15
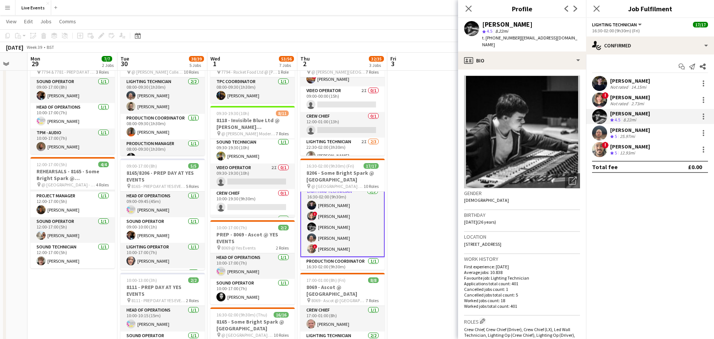
drag, startPoint x: 483, startPoint y: 23, endPoint x: 530, endPoint y: 24, distance: 47.0
click at [530, 24] on div "[PERSON_NAME]" at bounding box center [531, 24] width 98 height 7
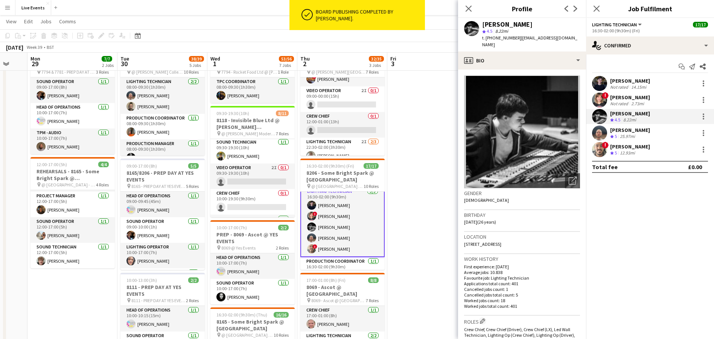
click at [605, 134] on app-user-avatar at bounding box center [599, 133] width 15 height 15
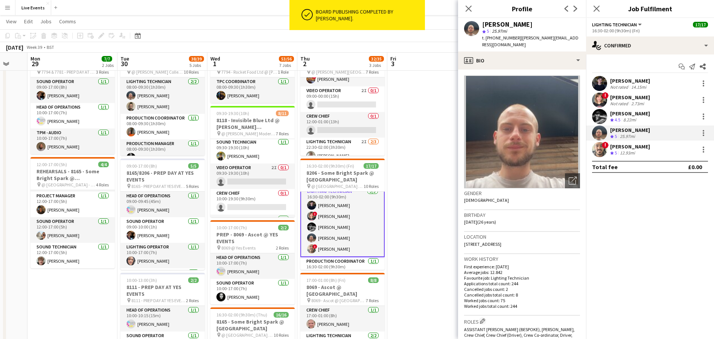
drag, startPoint x: 480, startPoint y: 21, endPoint x: 536, endPoint y: 28, distance: 56.4
click at [536, 28] on div "[PERSON_NAME] star 5 25.97mi t. [PHONE_NUMBER] | [PERSON_NAME][EMAIL_ADDRESS][D…" at bounding box center [522, 34] width 128 height 33
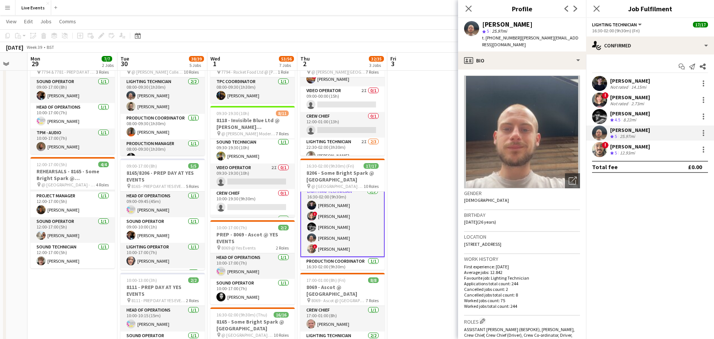
click at [535, 23] on div "[PERSON_NAME]" at bounding box center [531, 24] width 98 height 7
drag, startPoint x: 526, startPoint y: 24, endPoint x: 479, endPoint y: 25, distance: 47.4
click at [479, 25] on div "[PERSON_NAME] star 5 25.97mi t. [PHONE_NUMBER] | [PERSON_NAME][EMAIL_ADDRESS][D…" at bounding box center [522, 34] width 128 height 33
click at [599, 150] on app-user-avatar at bounding box center [599, 149] width 15 height 15
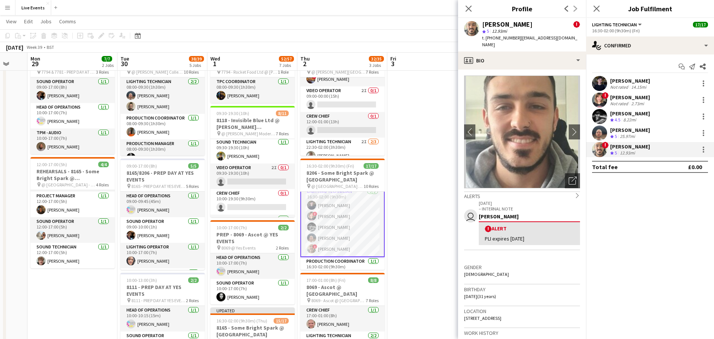
drag, startPoint x: 480, startPoint y: 23, endPoint x: 539, endPoint y: 21, distance: 59.1
click at [539, 21] on div "[PERSON_NAME] ! star 5 12.93mi t. [PHONE_NUMBER] | [EMAIL_ADDRESS][DOMAIN_NAME]" at bounding box center [522, 34] width 128 height 33
click at [595, 195] on mat-expansion-panel "check Confirmed Start chat Send notification Share [PERSON_NAME] Not rated 14.1…" at bounding box center [650, 197] width 128 height 285
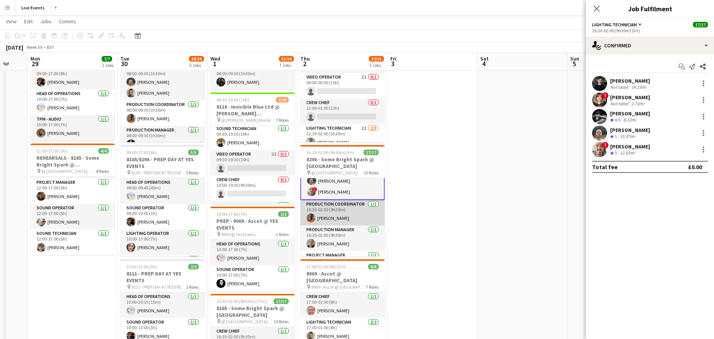
scroll to position [113, 0]
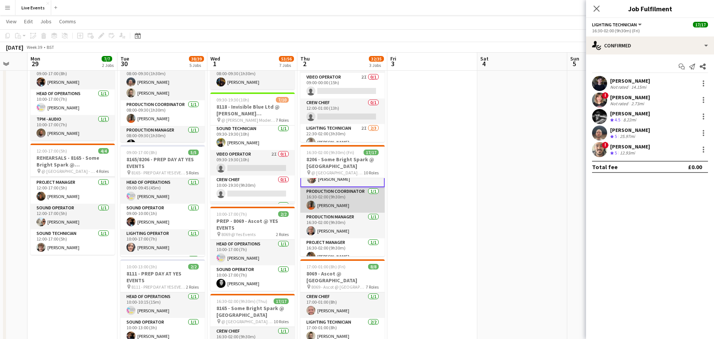
click at [333, 199] on app-card-role "Production Coordinator [DATE] 16:30-02:00 (9h30m) [PERSON_NAME]" at bounding box center [342, 200] width 84 height 26
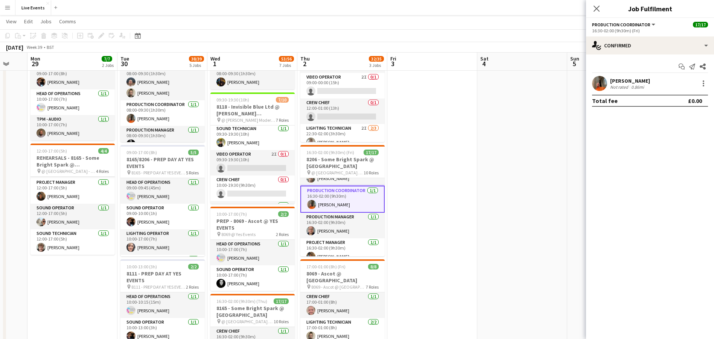
scroll to position [112, 0]
click at [600, 81] on app-user-avatar at bounding box center [599, 83] width 15 height 15
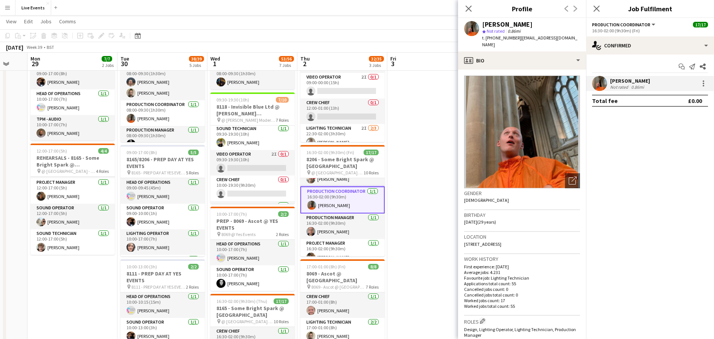
drag, startPoint x: 482, startPoint y: 24, endPoint x: 545, endPoint y: 27, distance: 62.5
click at [545, 27] on div "[PERSON_NAME]" at bounding box center [531, 24] width 98 height 7
click at [340, 234] on app-card-role "Production Manager [DATE] 16:30-02:00 (9h30m) [PERSON_NAME]" at bounding box center [342, 227] width 84 height 26
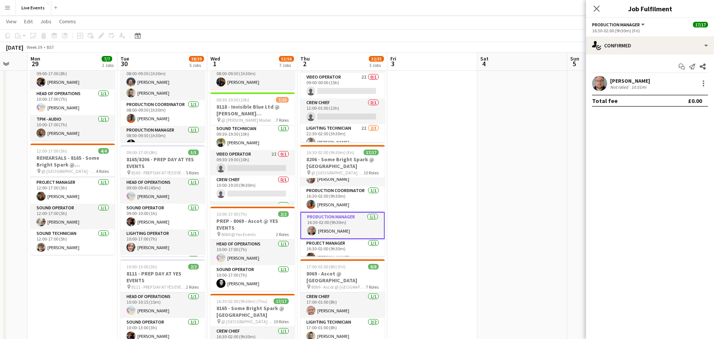
click at [327, 233] on app-card-role "Production Manager [DATE] 16:30-02:00 (9h30m) [PERSON_NAME]" at bounding box center [342, 225] width 84 height 27
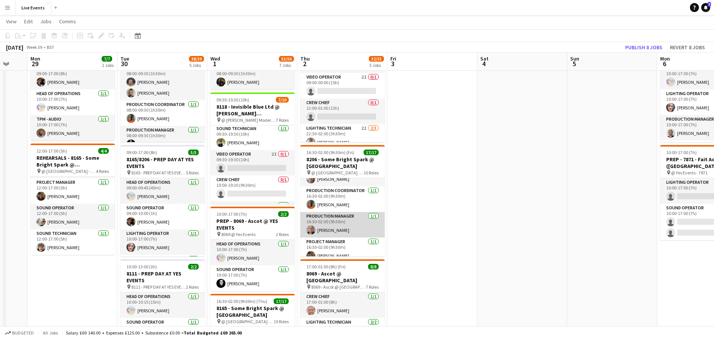
click at [327, 233] on app-card-role "Production Manager [DATE] 16:30-02:00 (9h30m) [PERSON_NAME]" at bounding box center [342, 225] width 84 height 26
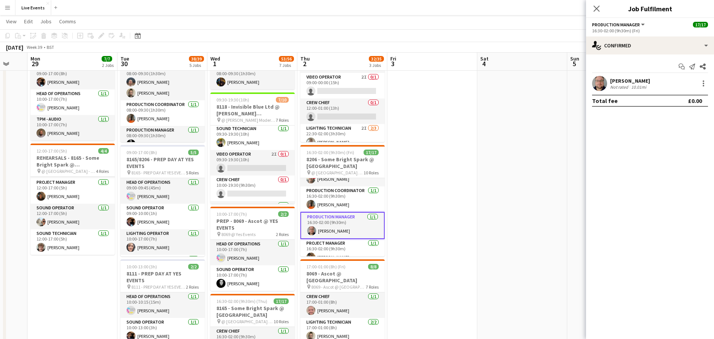
click at [597, 84] on app-user-avatar at bounding box center [599, 83] width 15 height 15
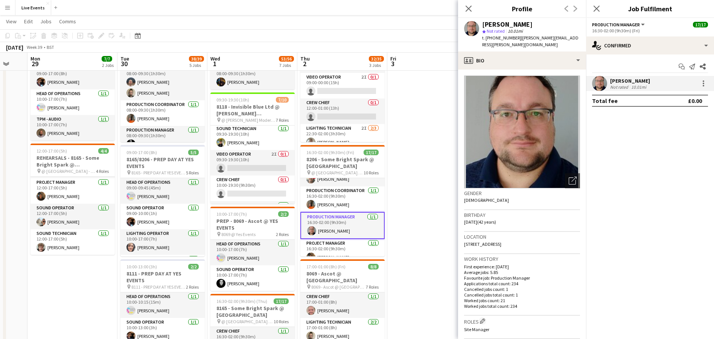
drag, startPoint x: 483, startPoint y: 24, endPoint x: 524, endPoint y: 27, distance: 41.1
click at [524, 27] on div "[PERSON_NAME]" at bounding box center [531, 24] width 98 height 7
drag, startPoint x: 515, startPoint y: 37, endPoint x: 491, endPoint y: 40, distance: 24.9
click at [491, 40] on div "t. [PHONE_NUMBER] | [PERSON_NAME][EMAIL_ADDRESS][PERSON_NAME][DOMAIN_NAME]" at bounding box center [531, 42] width 98 height 14
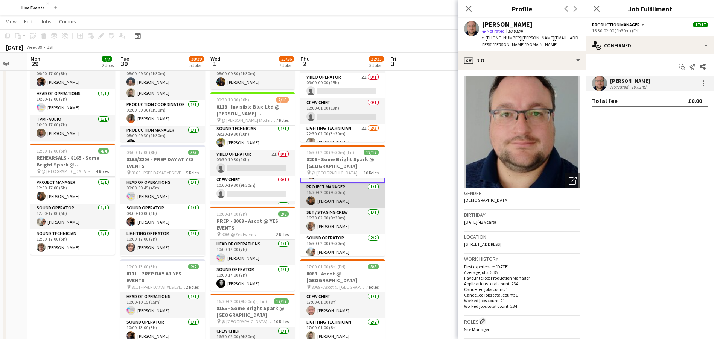
click at [335, 193] on app-card-role "Project Manager [DATE] 16:30-02:00 (9h30m) [PERSON_NAME]" at bounding box center [342, 196] width 84 height 26
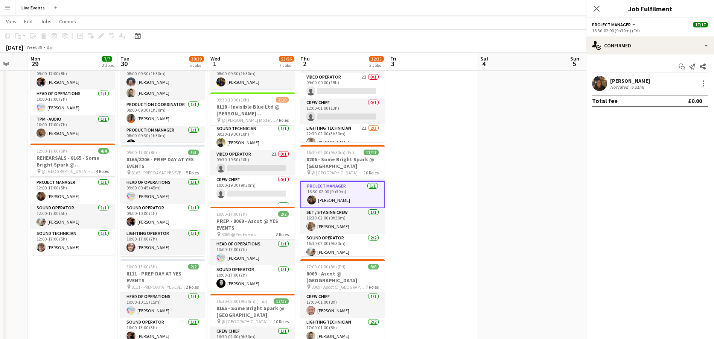
scroll to position [168, 0]
click at [595, 87] on app-user-avatar at bounding box center [599, 83] width 15 height 15
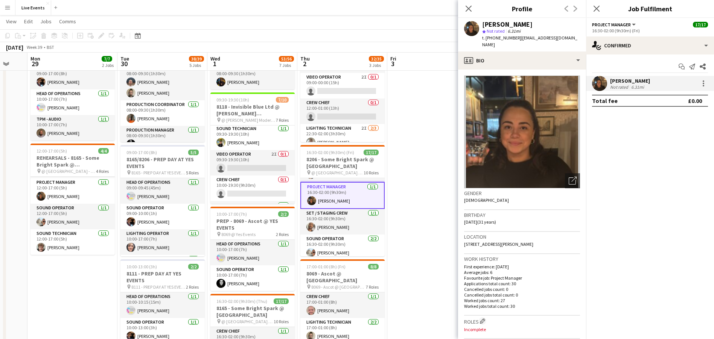
drag, startPoint x: 524, startPoint y: 22, endPoint x: 482, endPoint y: 22, distance: 42.5
click at [482, 22] on div "[PERSON_NAME]" at bounding box center [531, 24] width 98 height 7
drag, startPoint x: 513, startPoint y: 39, endPoint x: 493, endPoint y: 43, distance: 20.8
click at [493, 43] on div "[PERSON_NAME] star Not rated 6.31mi t. [PHONE_NUMBER] | [EMAIL_ADDRESS][DOMAIN_…" at bounding box center [522, 34] width 128 height 33
drag, startPoint x: 515, startPoint y: 36, endPoint x: 492, endPoint y: 43, distance: 24.2
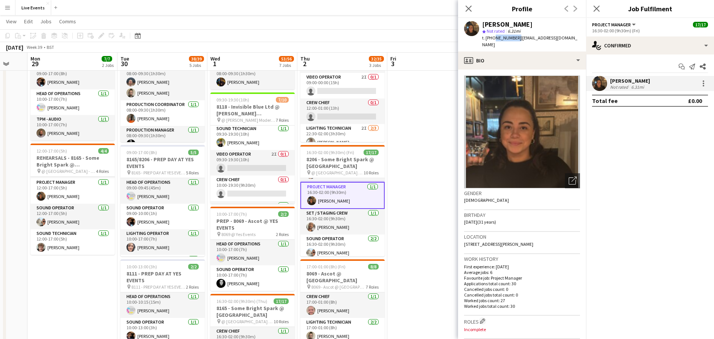
click at [492, 43] on div "[PERSON_NAME] star Not rated 6.31mi t. [PHONE_NUMBER] | [EMAIL_ADDRESS][DOMAIN_…" at bounding box center [522, 34] width 128 height 33
click at [345, 219] on app-card-role "Set / Staging Crew [DATE] 16:30-02:00 (9h30m) [PERSON_NAME]" at bounding box center [342, 222] width 84 height 26
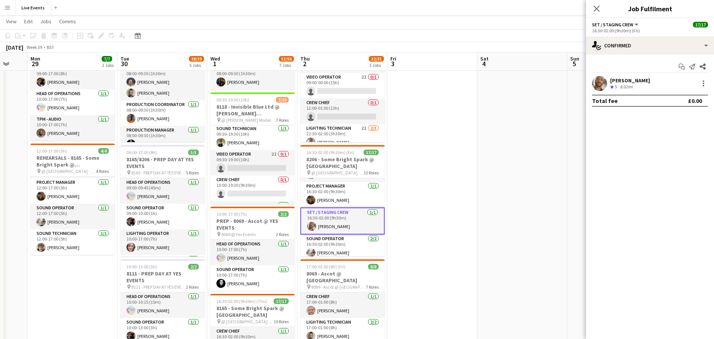
click at [591, 85] on div "[PERSON_NAME] Crew rating 5 8.02mi" at bounding box center [650, 83] width 128 height 15
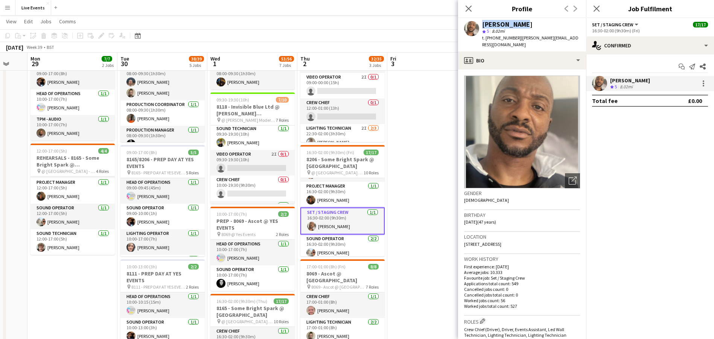
drag, startPoint x: 520, startPoint y: 24, endPoint x: 480, endPoint y: 23, distance: 40.3
click at [480, 23] on div "[PERSON_NAME] star 5 8.02mi t. [PHONE_NUMBER] | [PERSON_NAME][EMAIL_ADDRESS][DO…" at bounding box center [522, 34] width 128 height 33
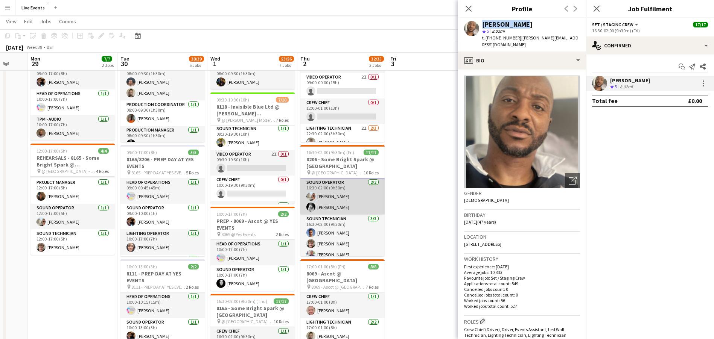
click at [339, 196] on app-card-role "Sound Operator [DATE] 16:30-02:00 (9h30m) [PERSON_NAME] [PERSON_NAME]" at bounding box center [342, 196] width 84 height 36
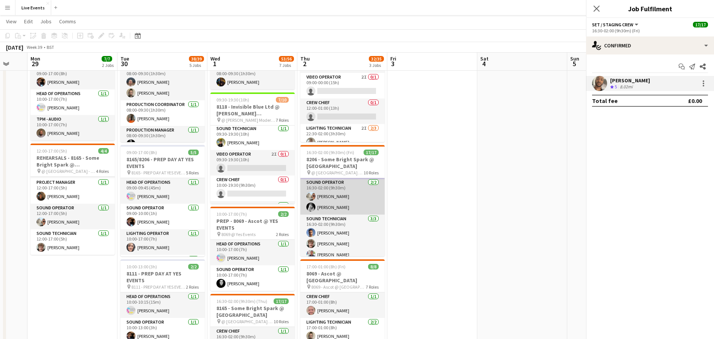
scroll to position [223, 0]
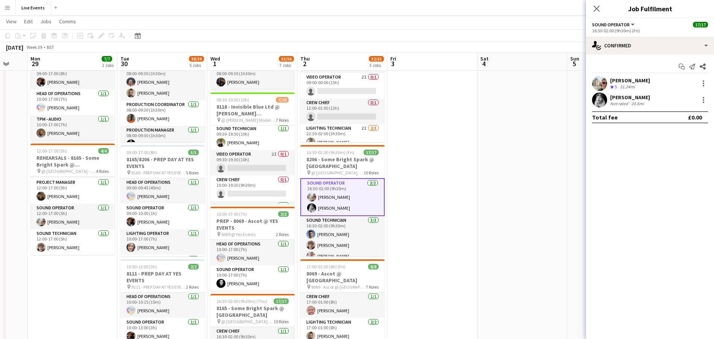
click at [603, 82] on app-user-avatar at bounding box center [599, 83] width 15 height 15
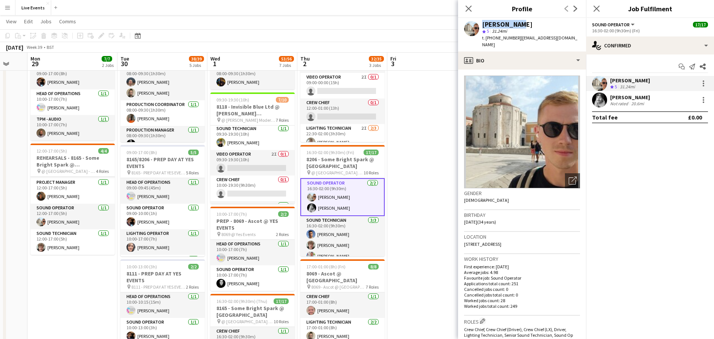
drag, startPoint x: 520, startPoint y: 23, endPoint x: 475, endPoint y: 23, distance: 44.8
click at [475, 23] on div "[PERSON_NAME] star 5 31.24mi t. [PHONE_NUMBER] | [EMAIL_ADDRESS][DOMAIN_NAME]" at bounding box center [522, 34] width 128 height 33
click at [602, 99] on app-user-avatar at bounding box center [599, 100] width 15 height 15
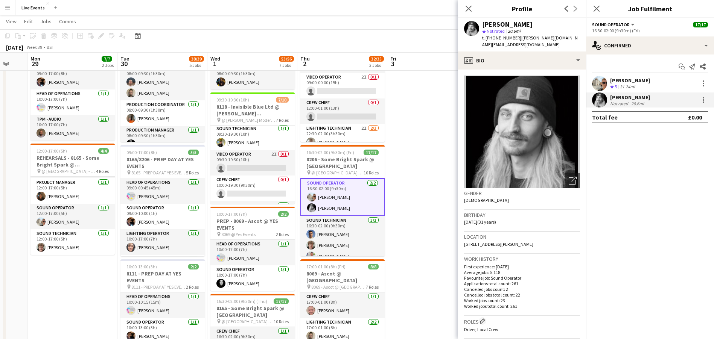
drag, startPoint x: 530, startPoint y: 22, endPoint x: 483, endPoint y: 22, distance: 47.0
click at [483, 22] on div "[PERSON_NAME]" at bounding box center [531, 24] width 98 height 7
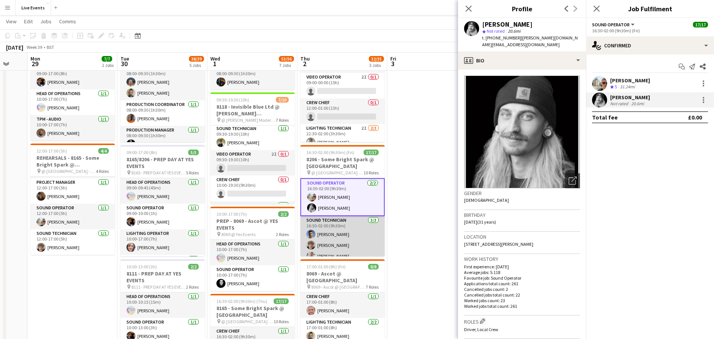
click at [342, 235] on app-card-role "Sound Technician [DATE] 16:30-02:00 (9h30m) [PERSON_NAME] [PERSON_NAME] [PERSON…" at bounding box center [342, 239] width 84 height 47
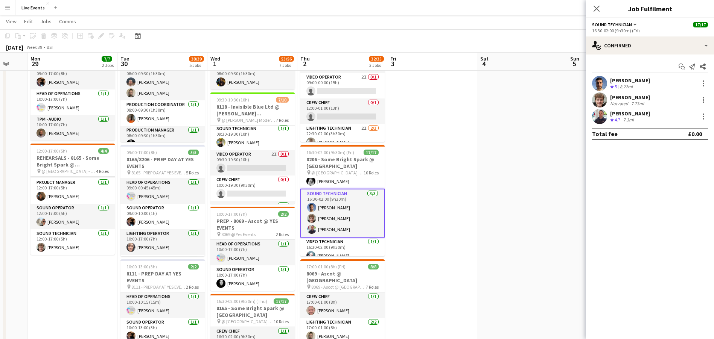
scroll to position [255, 0]
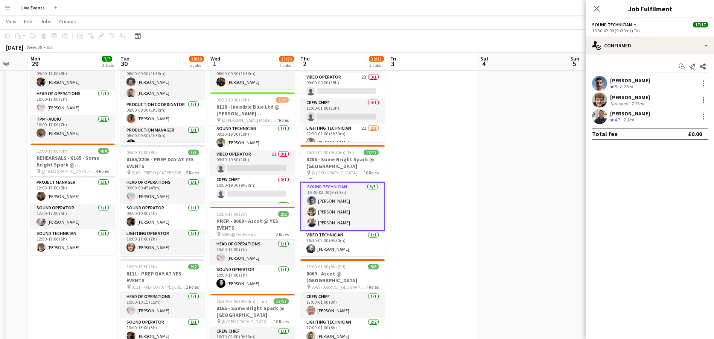
click at [599, 82] on app-user-avatar at bounding box center [599, 83] width 15 height 15
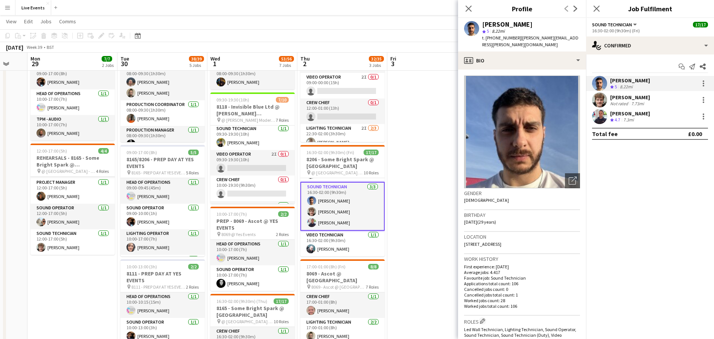
drag, startPoint x: 482, startPoint y: 21, endPoint x: 535, endPoint y: 22, distance: 52.3
click at [535, 22] on div "[PERSON_NAME]" at bounding box center [531, 24] width 98 height 7
click at [592, 105] on div at bounding box center [599, 100] width 15 height 15
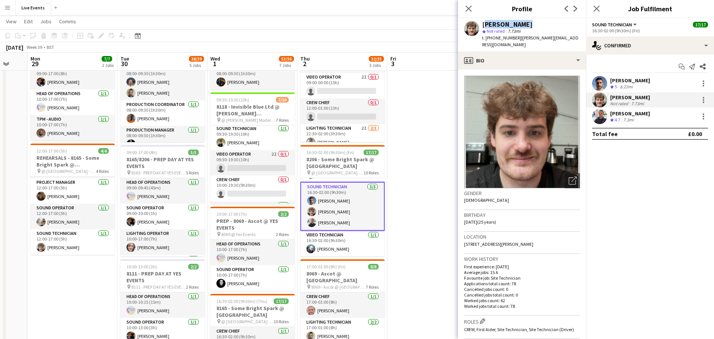
drag, startPoint x: 488, startPoint y: 23, endPoint x: 524, endPoint y: 26, distance: 36.7
click at [523, 26] on div "[PERSON_NAME] star Not rated 7.73mi t. [PHONE_NUMBER] | [PERSON_NAME][EMAIL_ADD…" at bounding box center [522, 34] width 128 height 33
click at [597, 115] on app-user-avatar at bounding box center [599, 116] width 15 height 15
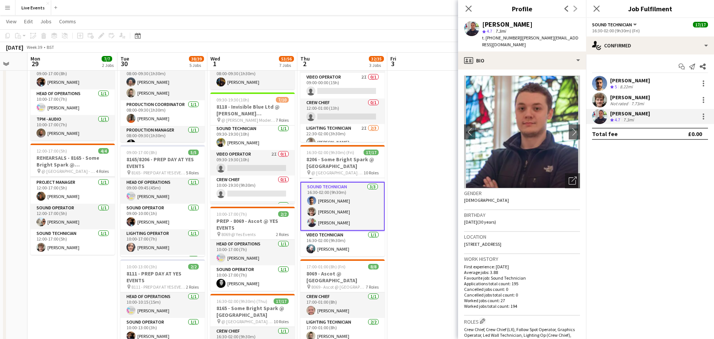
drag, startPoint x: 482, startPoint y: 27, endPoint x: 547, endPoint y: 23, distance: 65.2
click at [547, 24] on div "[PERSON_NAME]" at bounding box center [531, 24] width 98 height 7
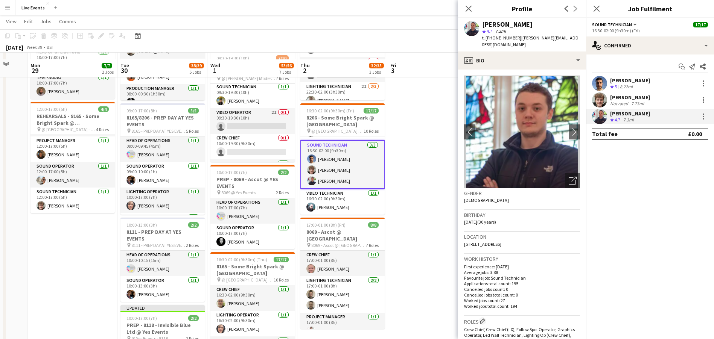
scroll to position [113, 0]
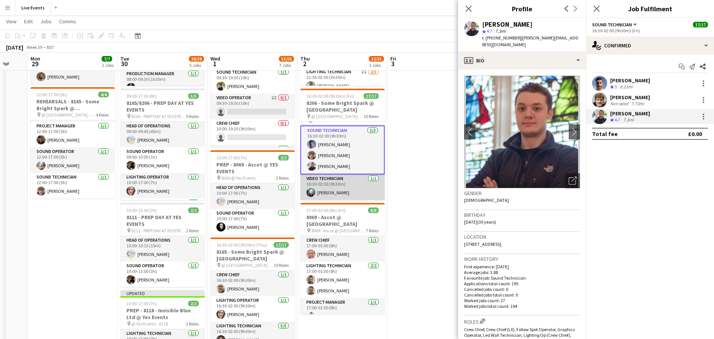
click at [337, 181] on app-card-role "Video Technician [DATE] 16:30-02:00 (9h30m) [PERSON_NAME]" at bounding box center [342, 188] width 84 height 26
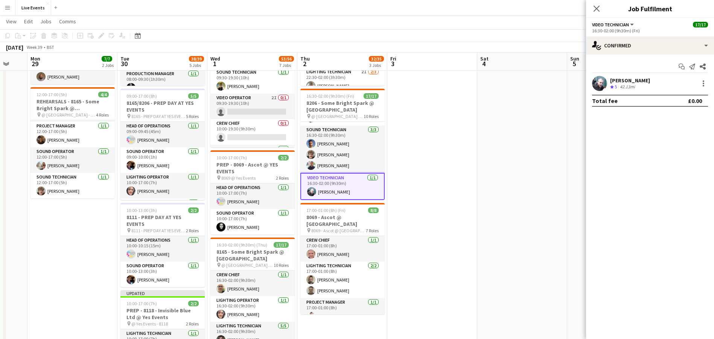
click at [596, 81] on app-user-avatar at bounding box center [599, 83] width 15 height 15
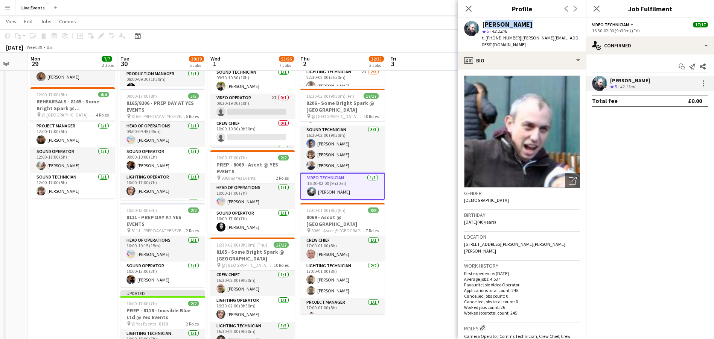
drag, startPoint x: 482, startPoint y: 21, endPoint x: 524, endPoint y: 21, distance: 42.5
click at [524, 21] on div "[PERSON_NAME]" at bounding box center [531, 24] width 98 height 7
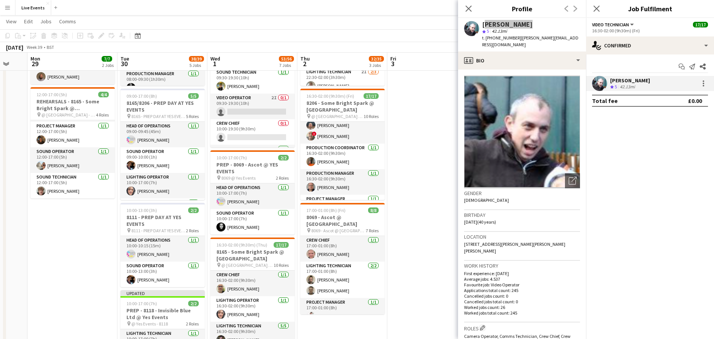
scroll to position [86, 0]
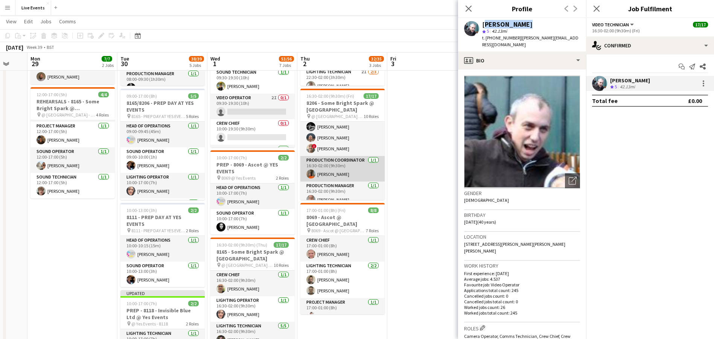
click at [339, 167] on app-card-role "Production Coordinator [DATE] 16:30-02:00 (9h30m) [PERSON_NAME]" at bounding box center [342, 169] width 84 height 26
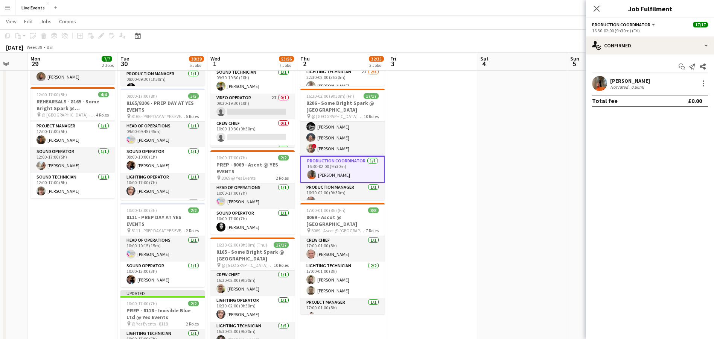
click at [602, 80] on app-user-avatar at bounding box center [599, 83] width 15 height 15
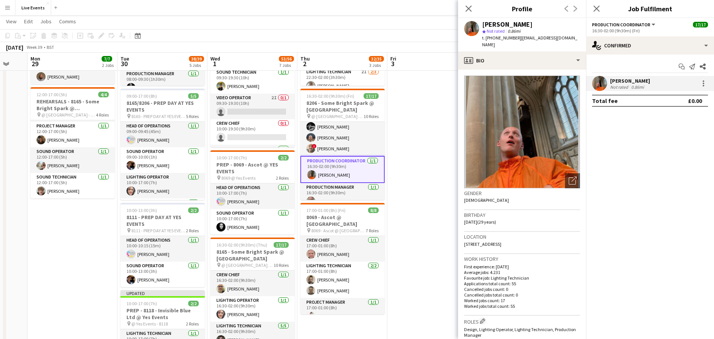
drag, startPoint x: 553, startPoint y: 23, endPoint x: 480, endPoint y: 18, distance: 72.5
click at [480, 23] on div "[PERSON_NAME] star Not rated 0.86mi t. [PHONE_NUMBER] | [EMAIL_ADDRESS][DOMAIN_…" at bounding box center [522, 34] width 128 height 33
drag, startPoint x: 517, startPoint y: 38, endPoint x: 491, endPoint y: 38, distance: 26.7
click at [491, 38] on div "t. [PHONE_NUMBER] | [EMAIL_ADDRESS][DOMAIN_NAME]" at bounding box center [531, 42] width 98 height 14
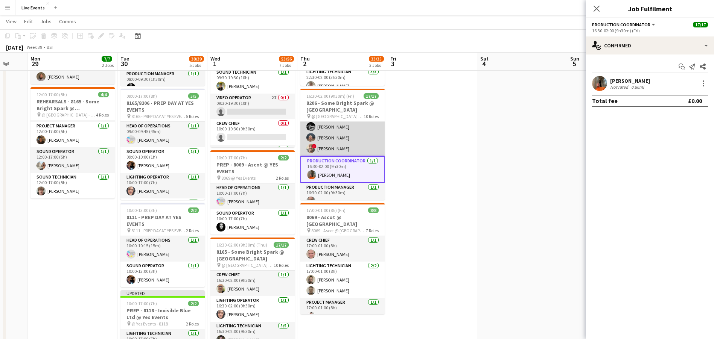
scroll to position [0, 0]
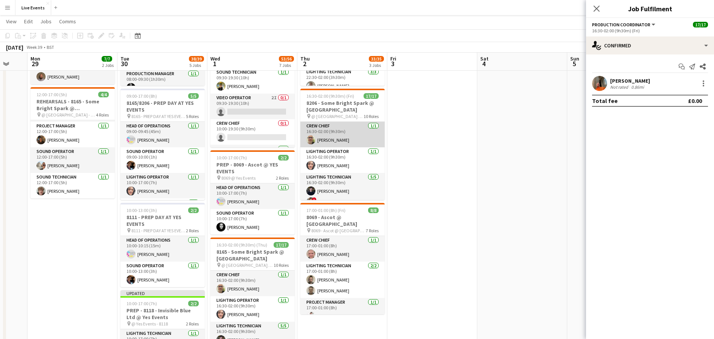
click at [330, 137] on app-card-role "Crew Chief [DATE] 16:30-02:00 (9h30m) [PERSON_NAME]" at bounding box center [342, 135] width 84 height 26
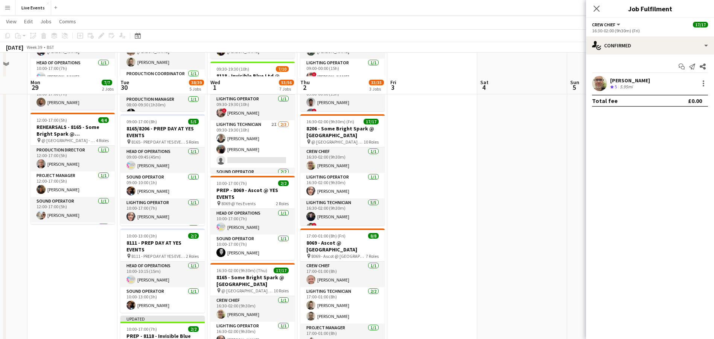
scroll to position [113, 0]
